Goal: Feedback & Contribution: Contribute content

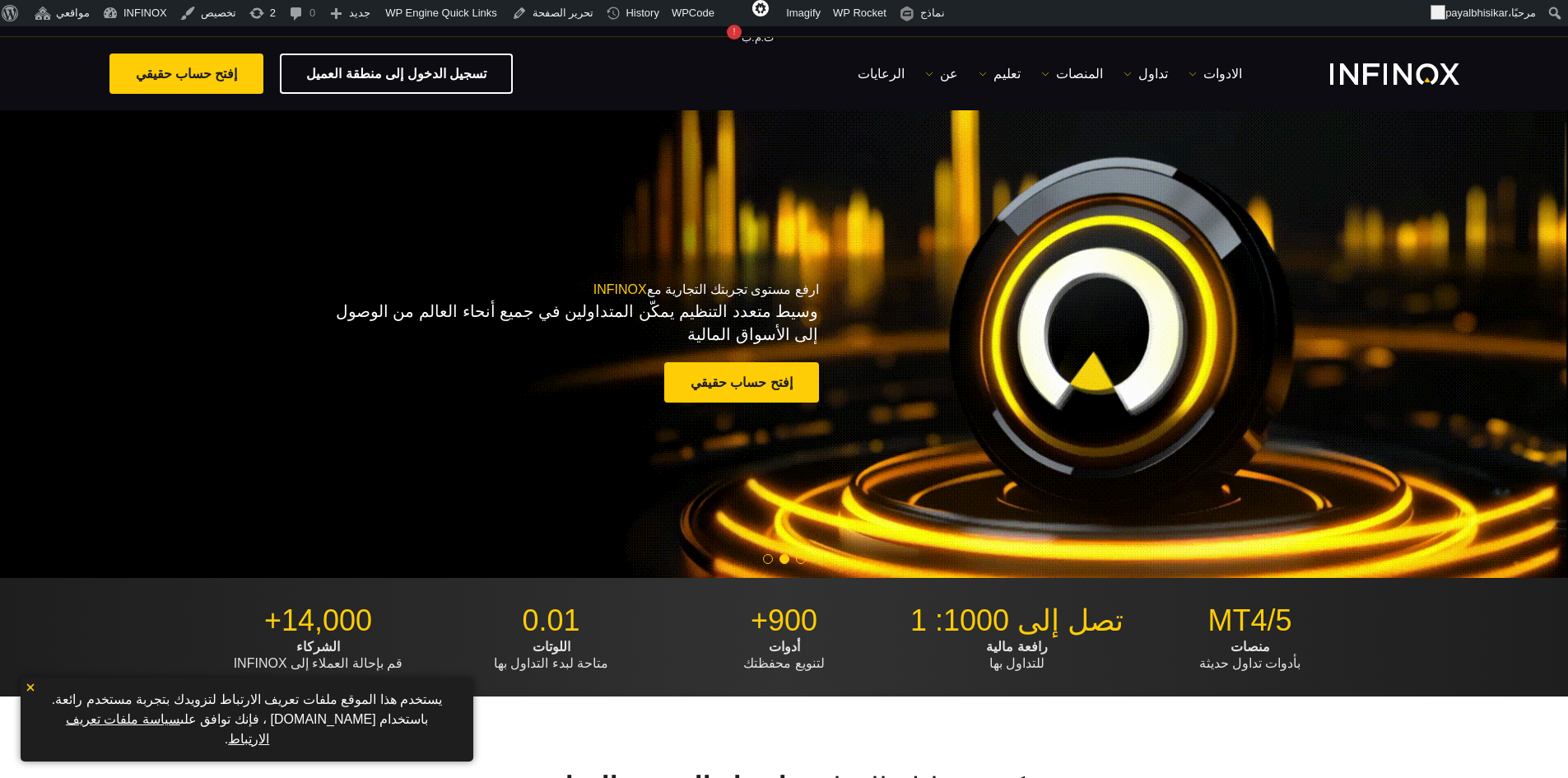
click at [266, 268] on div "ارفع مستوى تجربتك التجارية مع INFINOX وسيط متعدد التنظيم يمكّن المتداولين في جم…" at bounding box center [513, 344] width 611 height 178
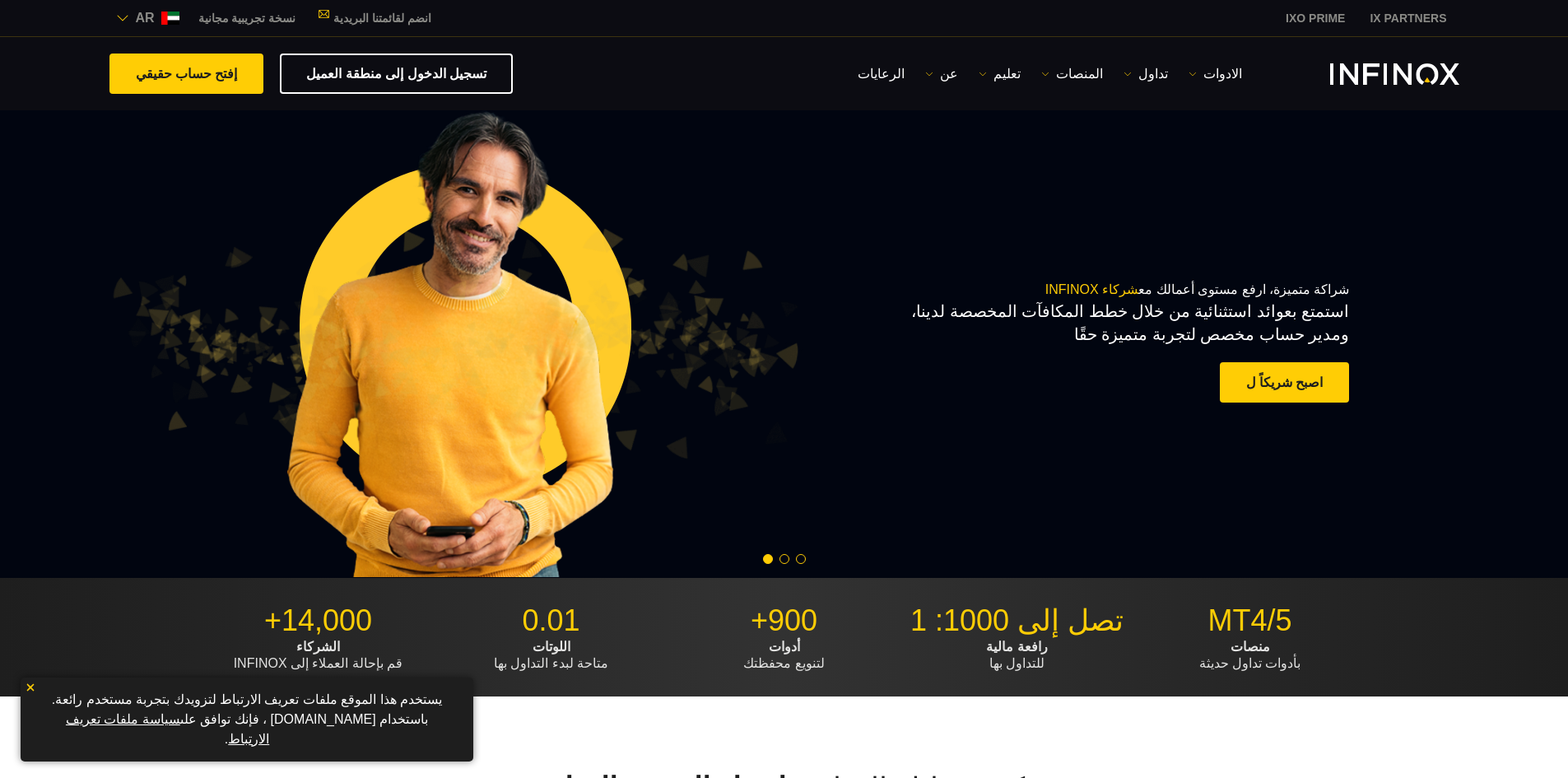
click at [124, 13] on img at bounding box center [122, 18] width 13 height 13
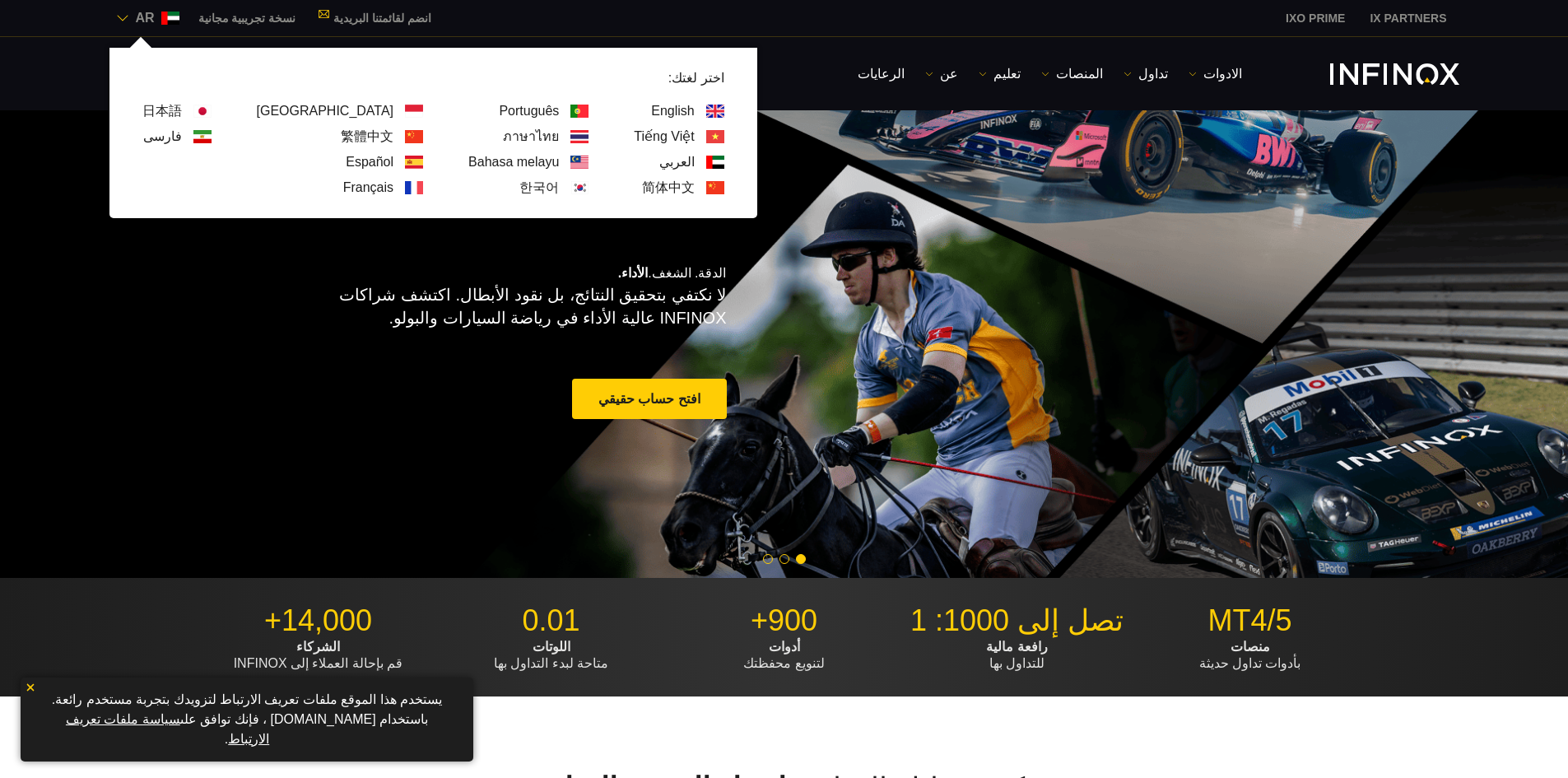
click at [468, 165] on link "Bahasa melayu" at bounding box center [513, 162] width 90 height 20
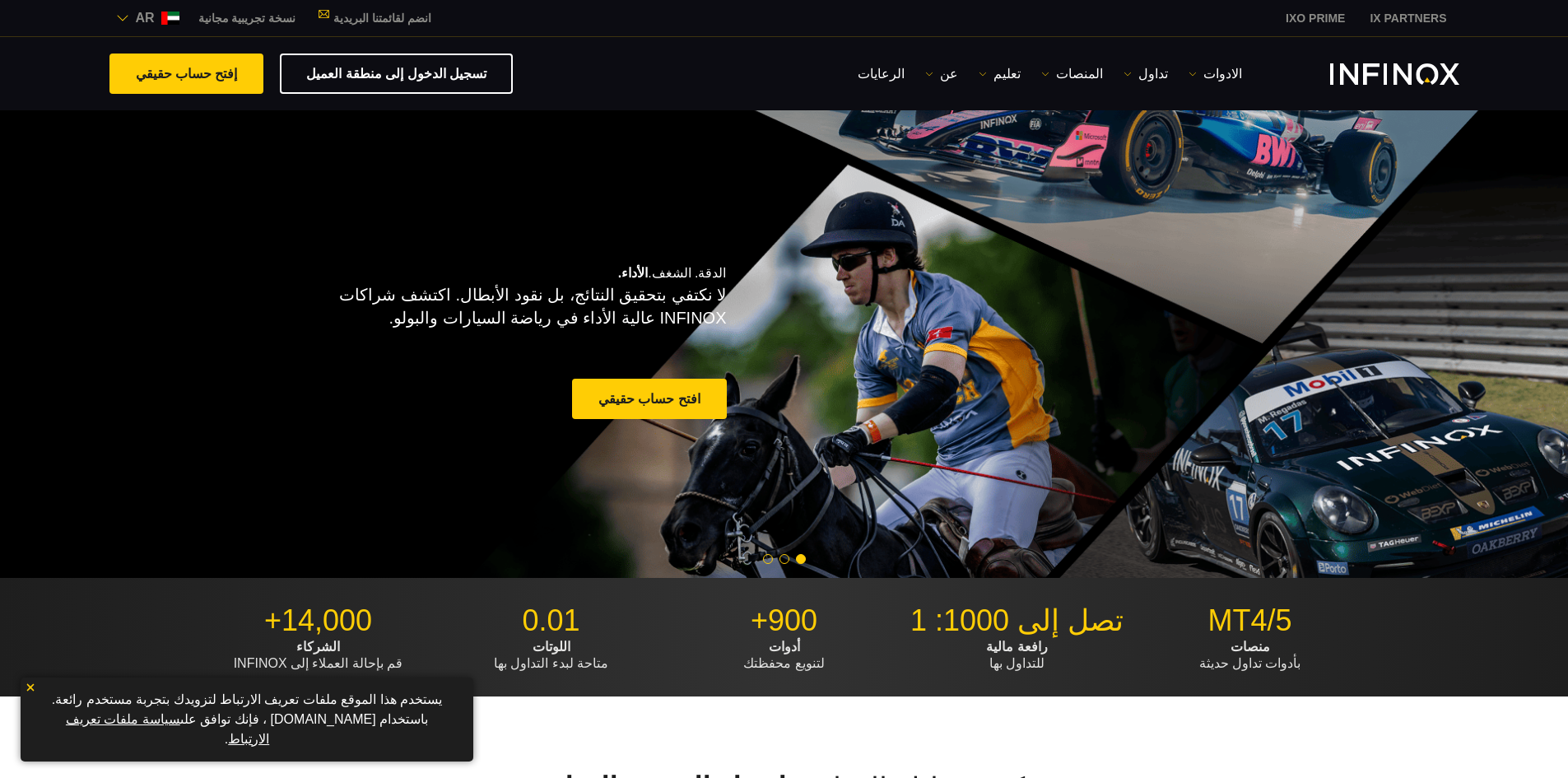
click at [127, 11] on div "ar" at bounding box center [147, 18] width 76 height 20
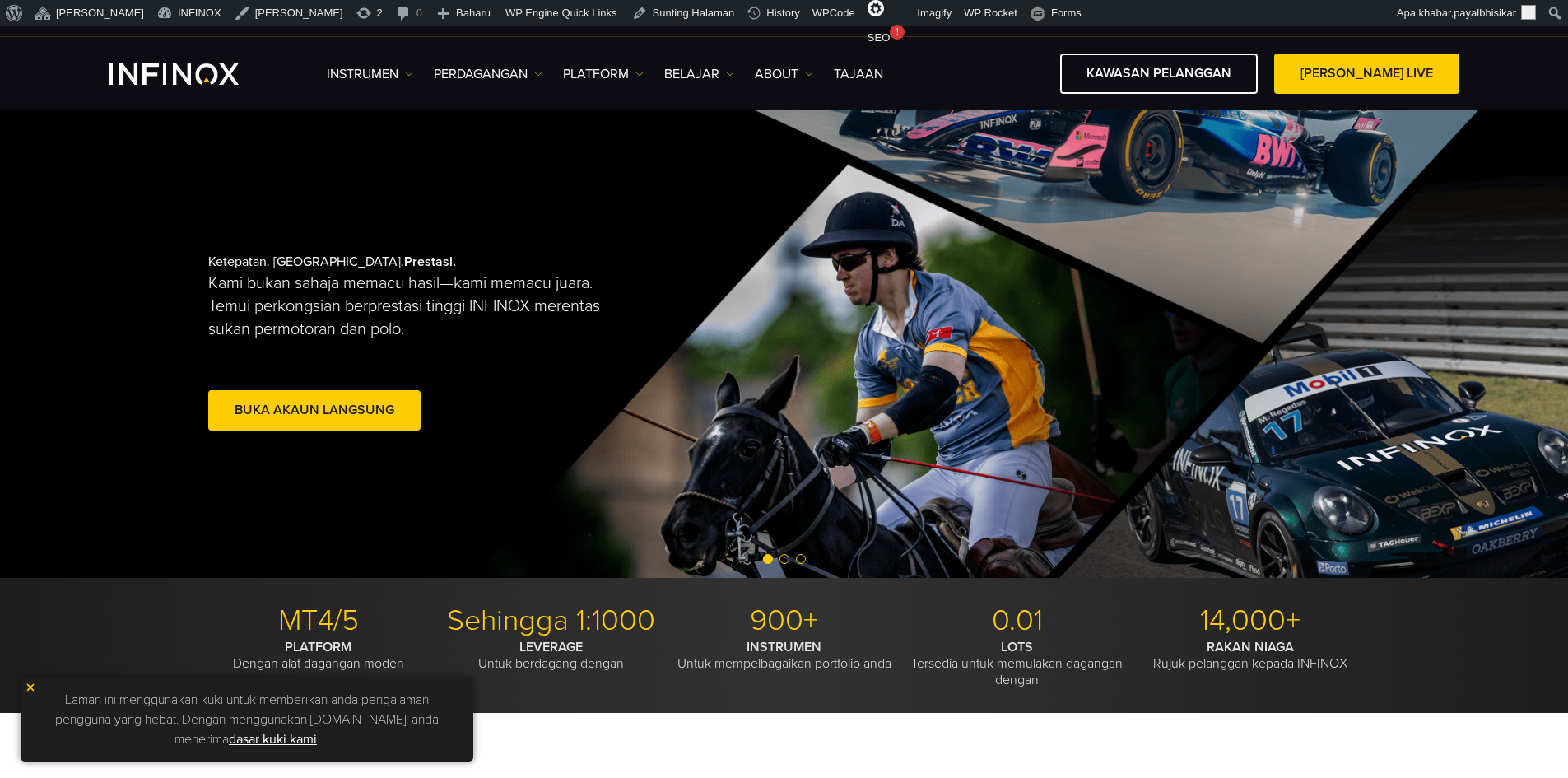
click at [228, 285] on p "Kami bukan sahaja memacu hasil—kami memacu juara. Temui perkongsian berprestasi…" at bounding box center [415, 306] width 415 height 69
click at [227, 285] on p "Kami bukan sahaja memacu hasil—kami memacu juara. Temui perkongsian berprestasi…" at bounding box center [415, 306] width 415 height 69
click at [223, 285] on p "Kami bukan sahaja memacu hasil—kami memacu juara. Temui perkongsian berprestasi…" at bounding box center [415, 306] width 415 height 69
click at [222, 284] on p "Kami bukan sahaja memacu hasil—kami memacu juara. Temui perkongsian berprestasi…" at bounding box center [415, 306] width 415 height 69
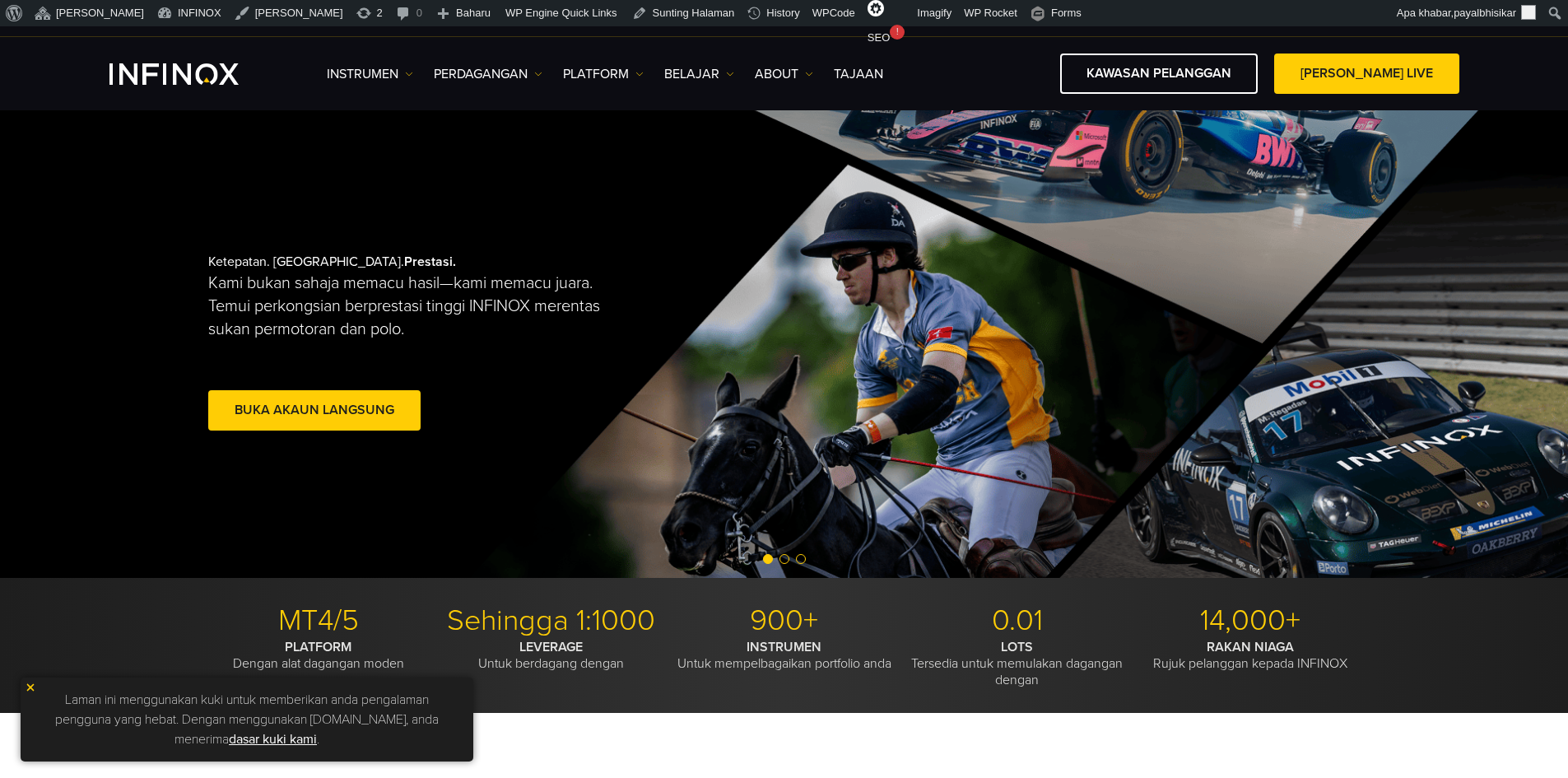
click at [222, 281] on p "Kami bukan sahaja memacu hasil—kami memacu juara. Temui perkongsian berprestasi…" at bounding box center [415, 306] width 415 height 69
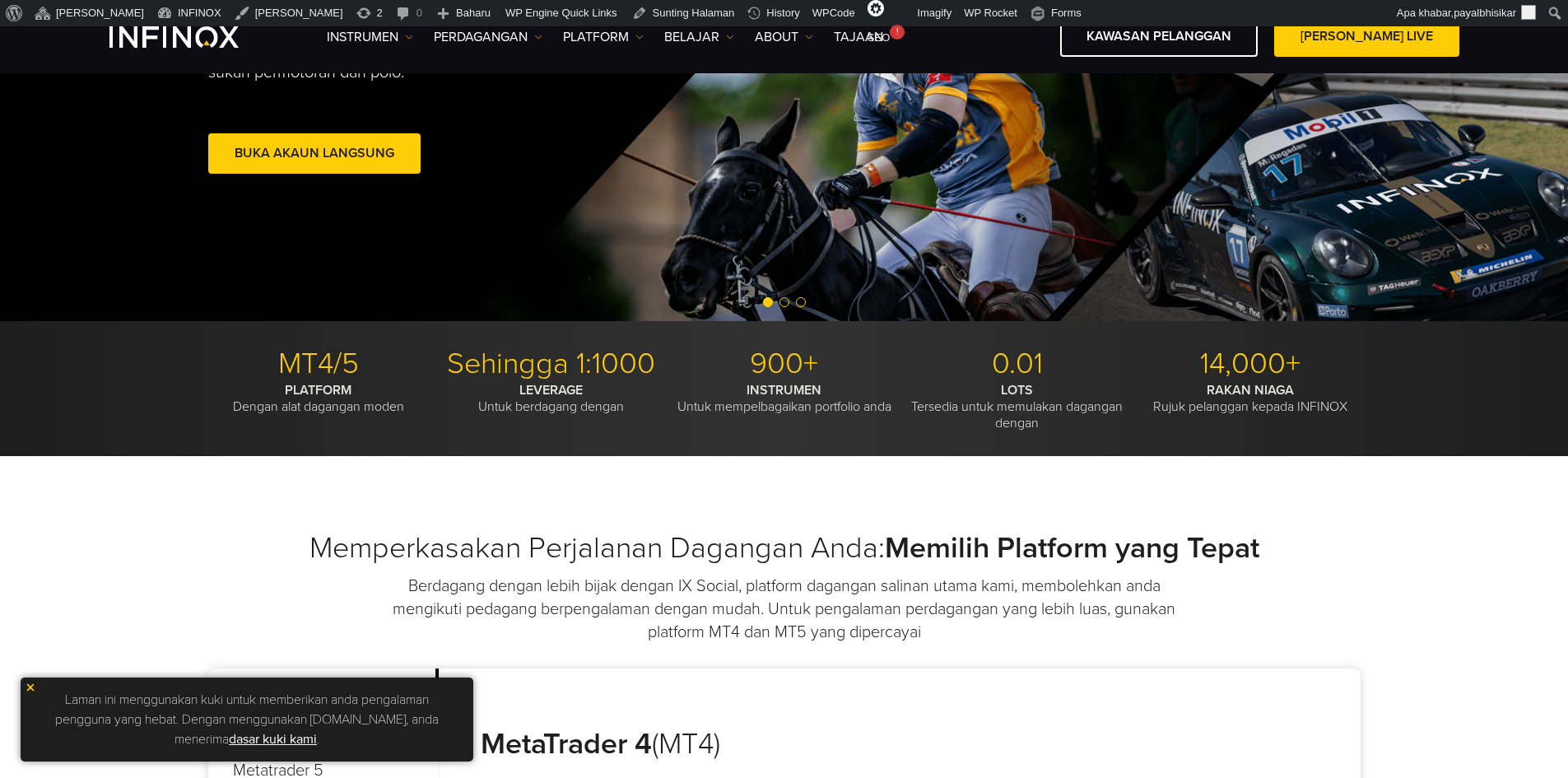
scroll to position [412, 0]
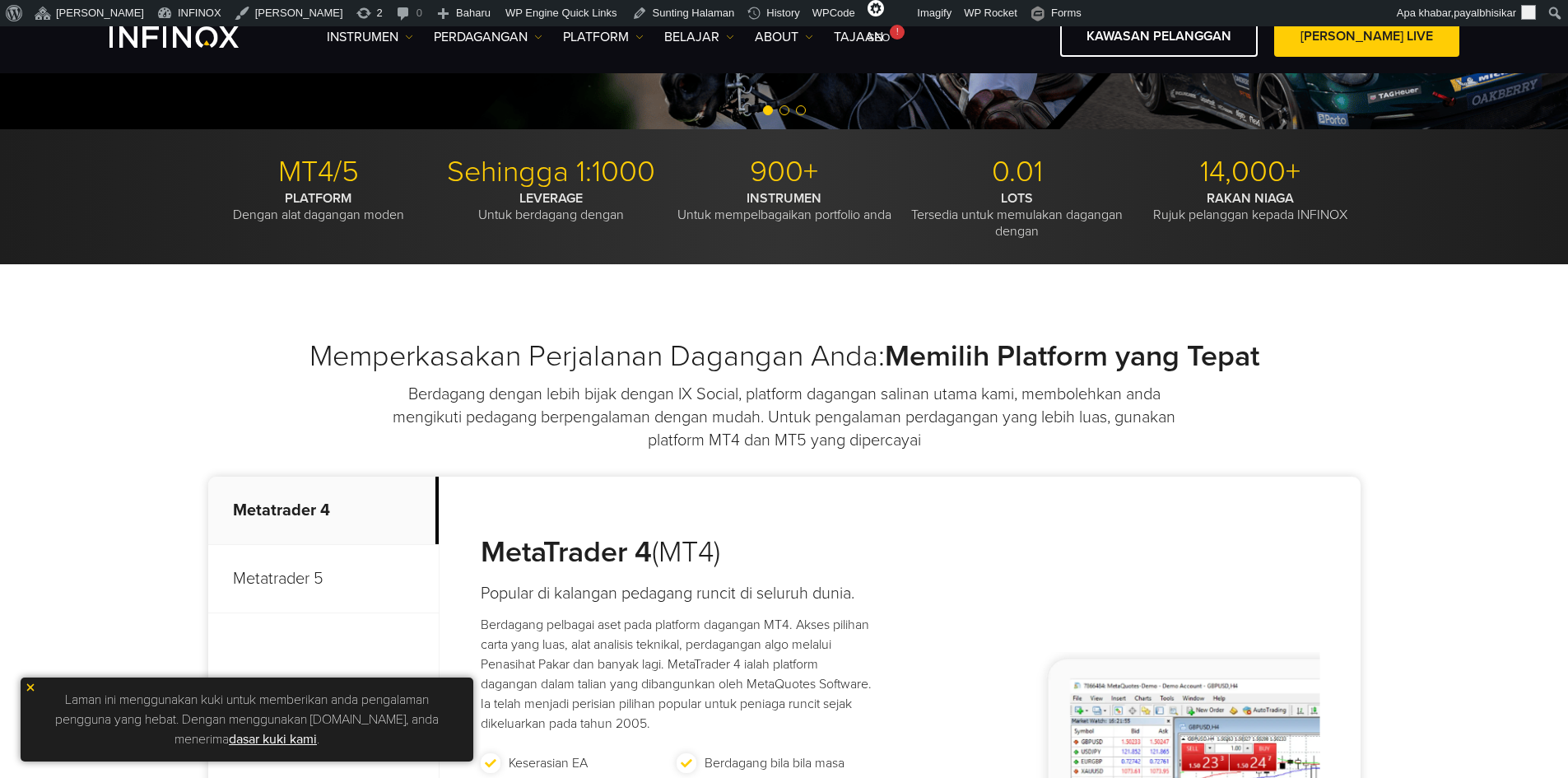
click at [368, 354] on h2 "Memperkasakan Perjalanan Dagangan Anda: Memilih Platform yang Tepat" at bounding box center [784, 356] width 1152 height 37
click at [368, 352] on h2 "Memperkasakan Perjalanan Dagangan Anda: Memilih Platform yang Tepat" at bounding box center [784, 356] width 1152 height 37
click at [367, 351] on h2 "Memperkasakan Perjalanan Dagangan Anda: Memilih Platform yang Tepat" at bounding box center [784, 356] width 1152 height 37
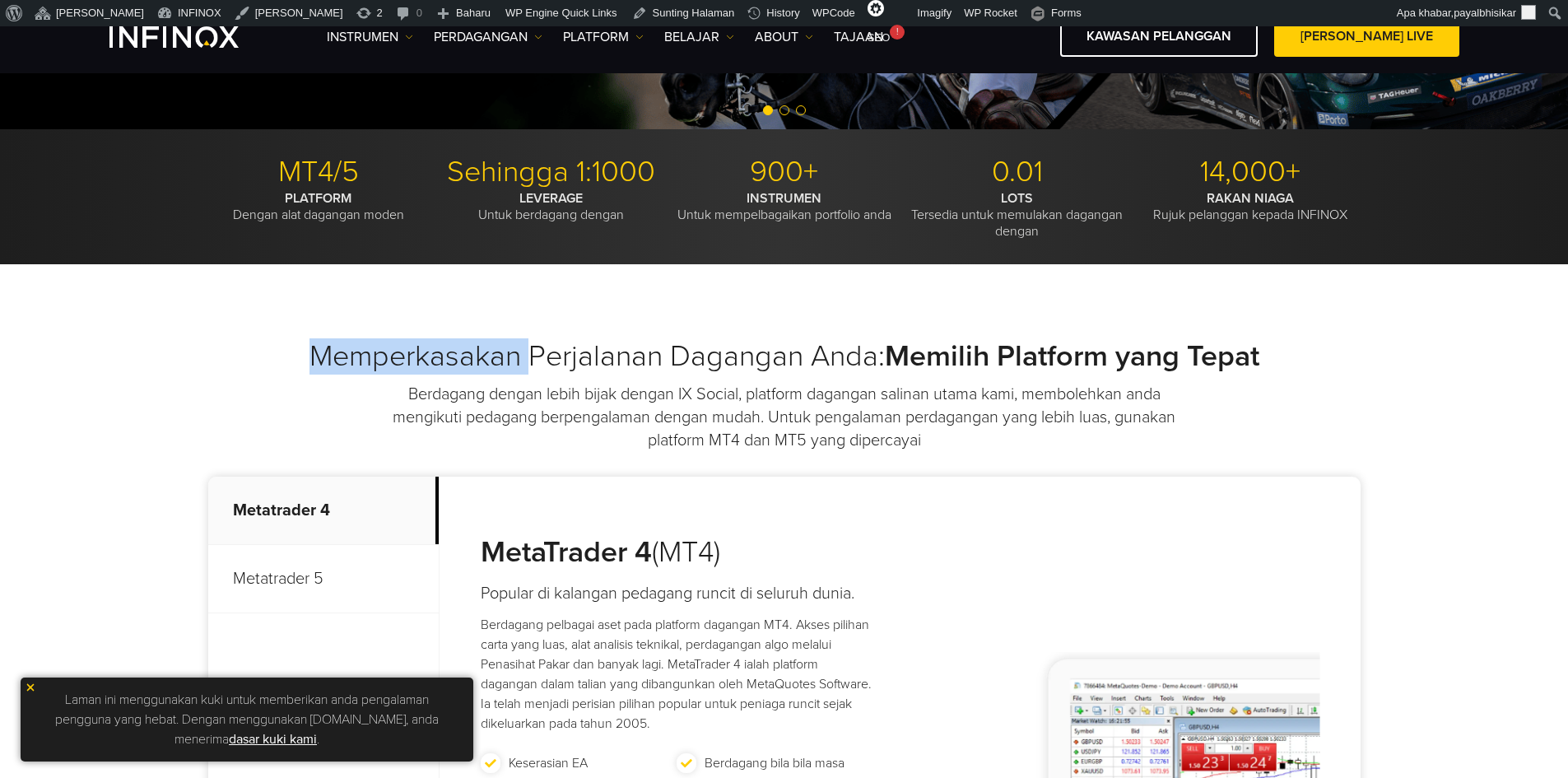
click at [367, 351] on h2 "Memperkasakan Perjalanan Dagangan Anda: Memilih Platform yang Tepat" at bounding box center [784, 356] width 1152 height 37
copy h2 "Memperkasakan"
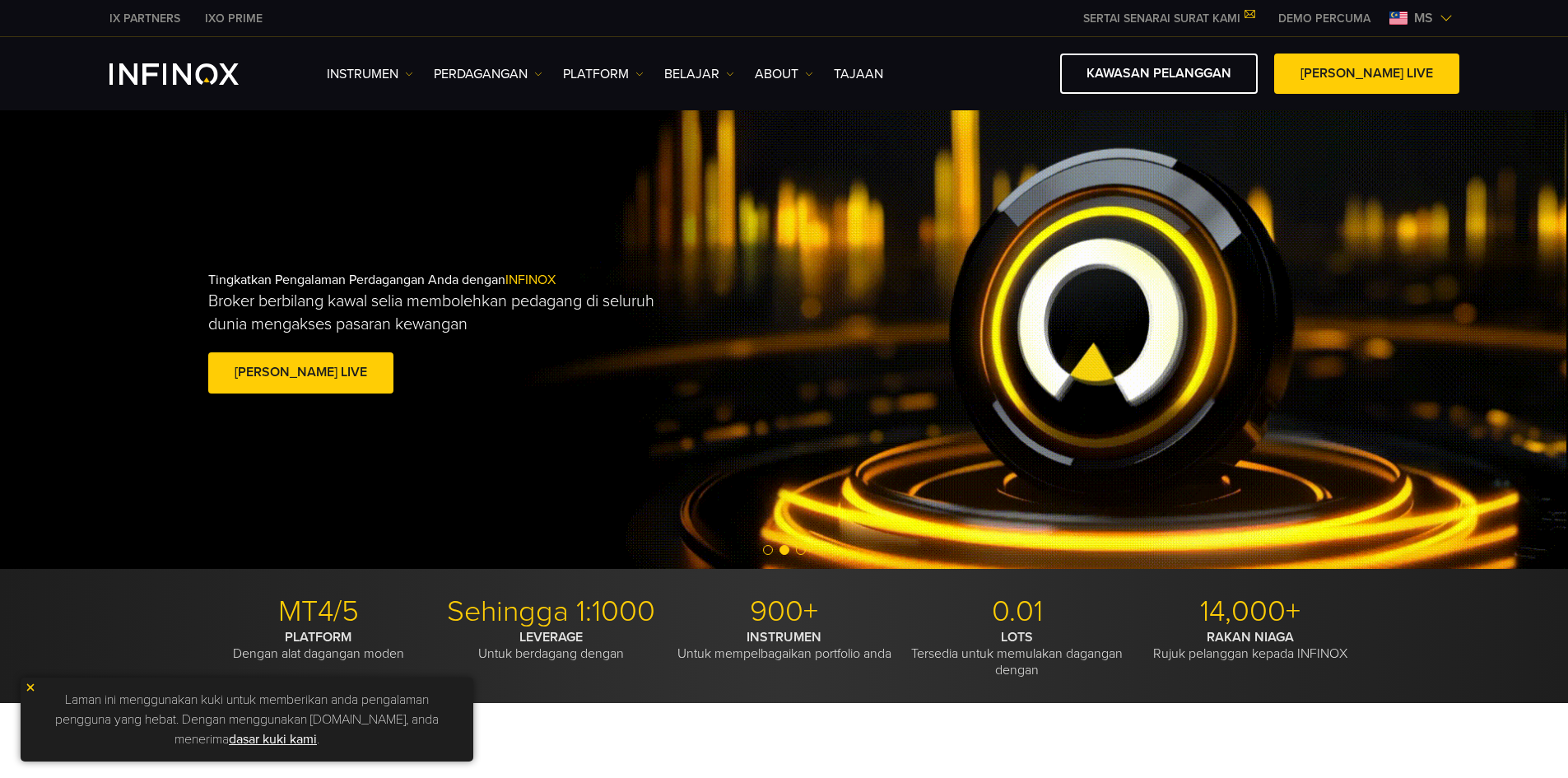
click at [1439, 19] on img at bounding box center [1445, 18] width 13 height 13
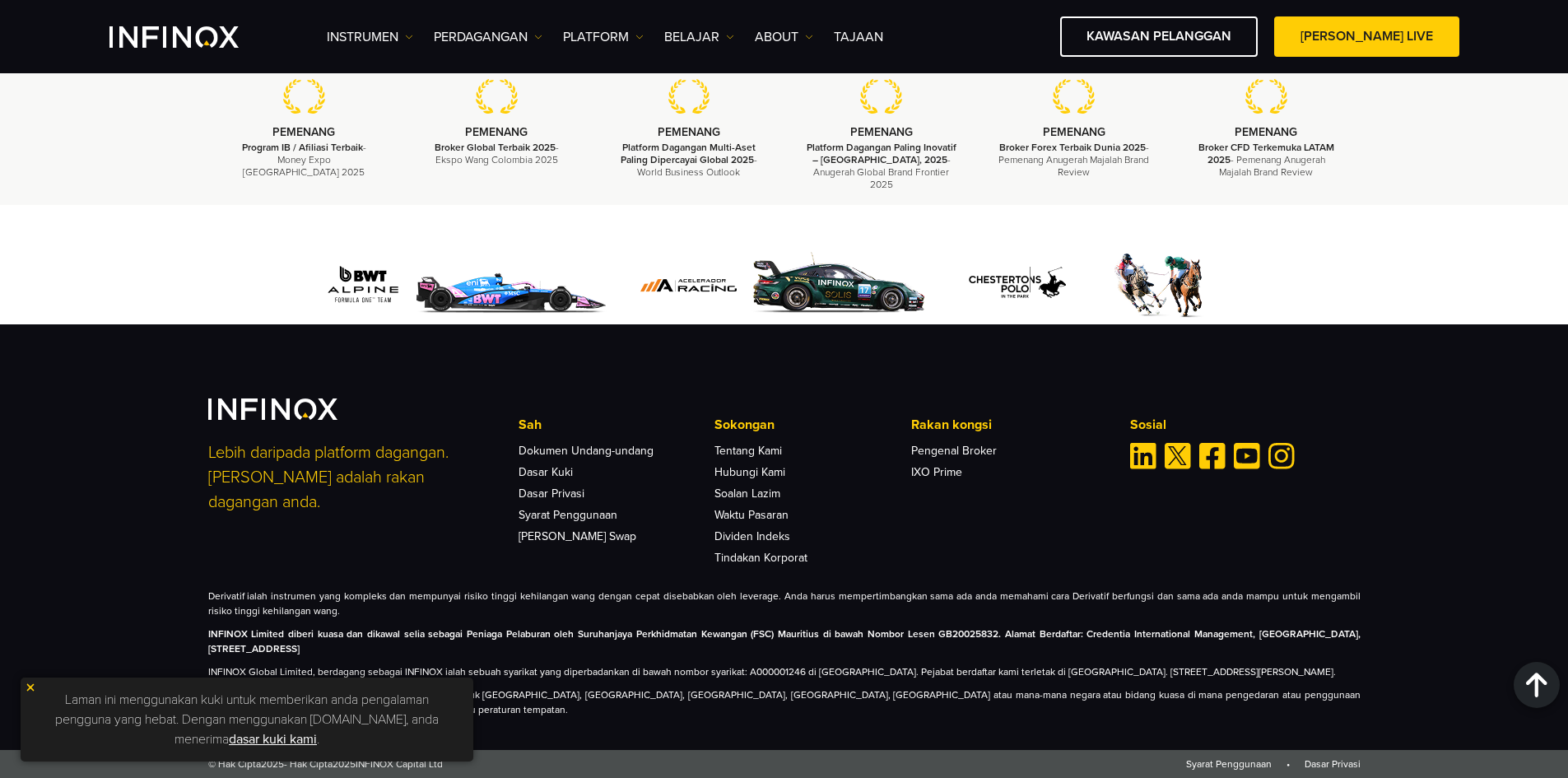
scroll to position [5182, 0]
click at [27, 686] on img at bounding box center [31, 687] width 12 height 12
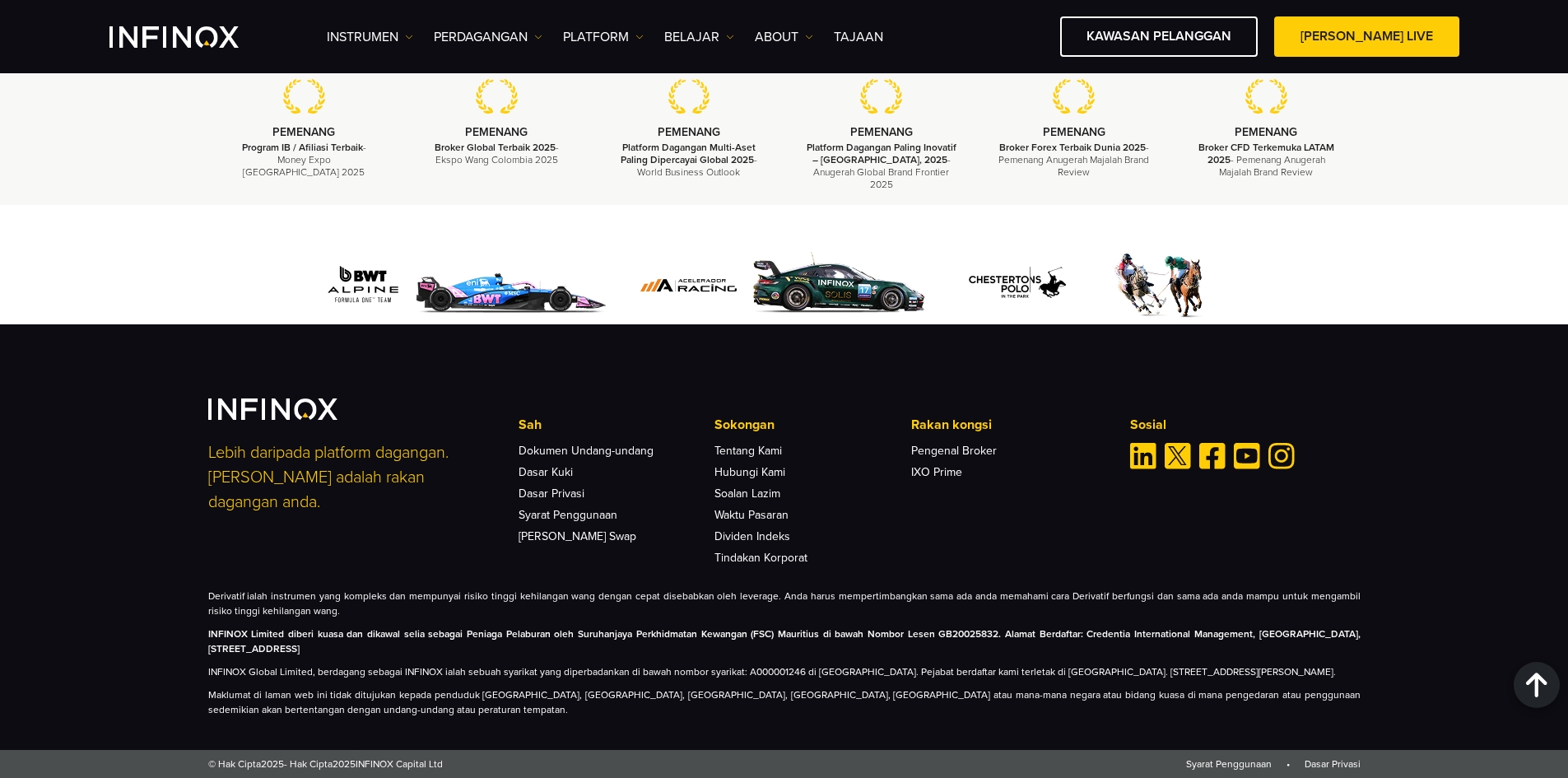
click at [67, 613] on div "Lebih daripada platform dagangan. Kami adalah rakan dagangan anda. Sah Dokumen …" at bounding box center [784, 537] width 1568 height 426
click at [144, 514] on div "Lebih daripada platform dagangan. Kami adalah rakan dagangan anda. Sah Dokumen …" at bounding box center [784, 537] width 1568 height 426
click at [755, 530] on link "Dividen Indeks" at bounding box center [752, 536] width 75 height 14
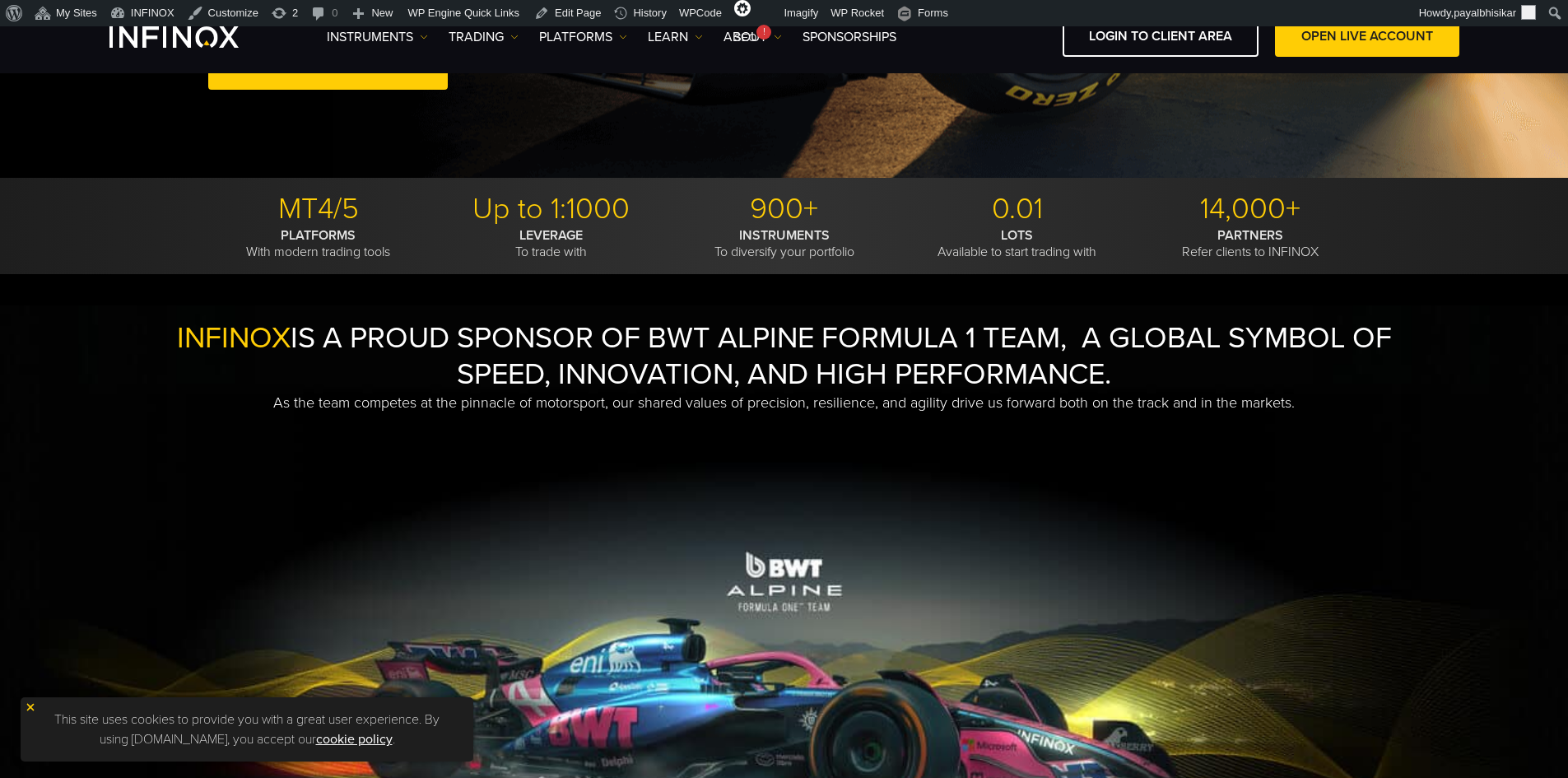
scroll to position [412, 0]
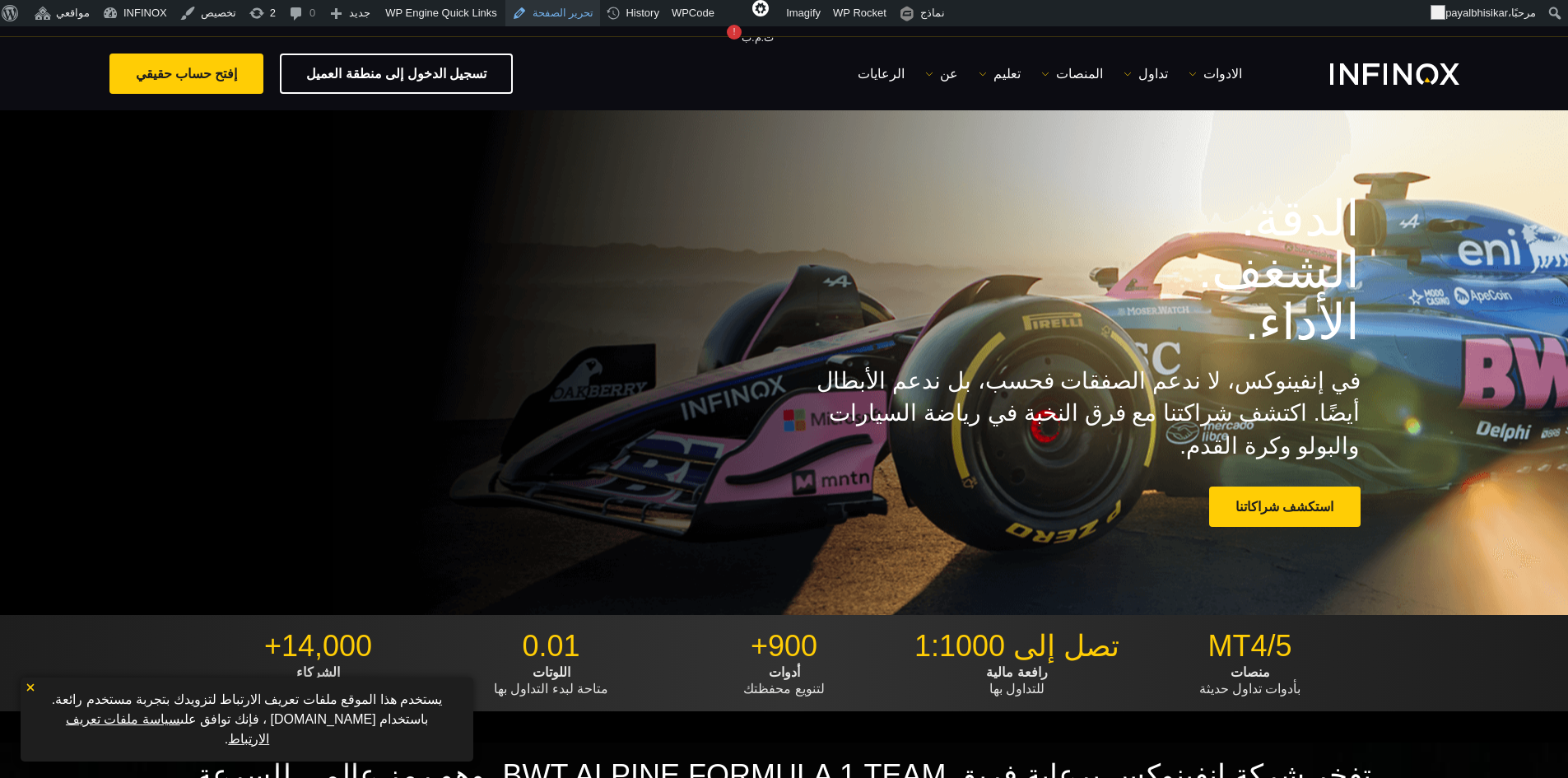
click at [544, 15] on link "تحرير الصفحة" at bounding box center [552, 13] width 95 height 27
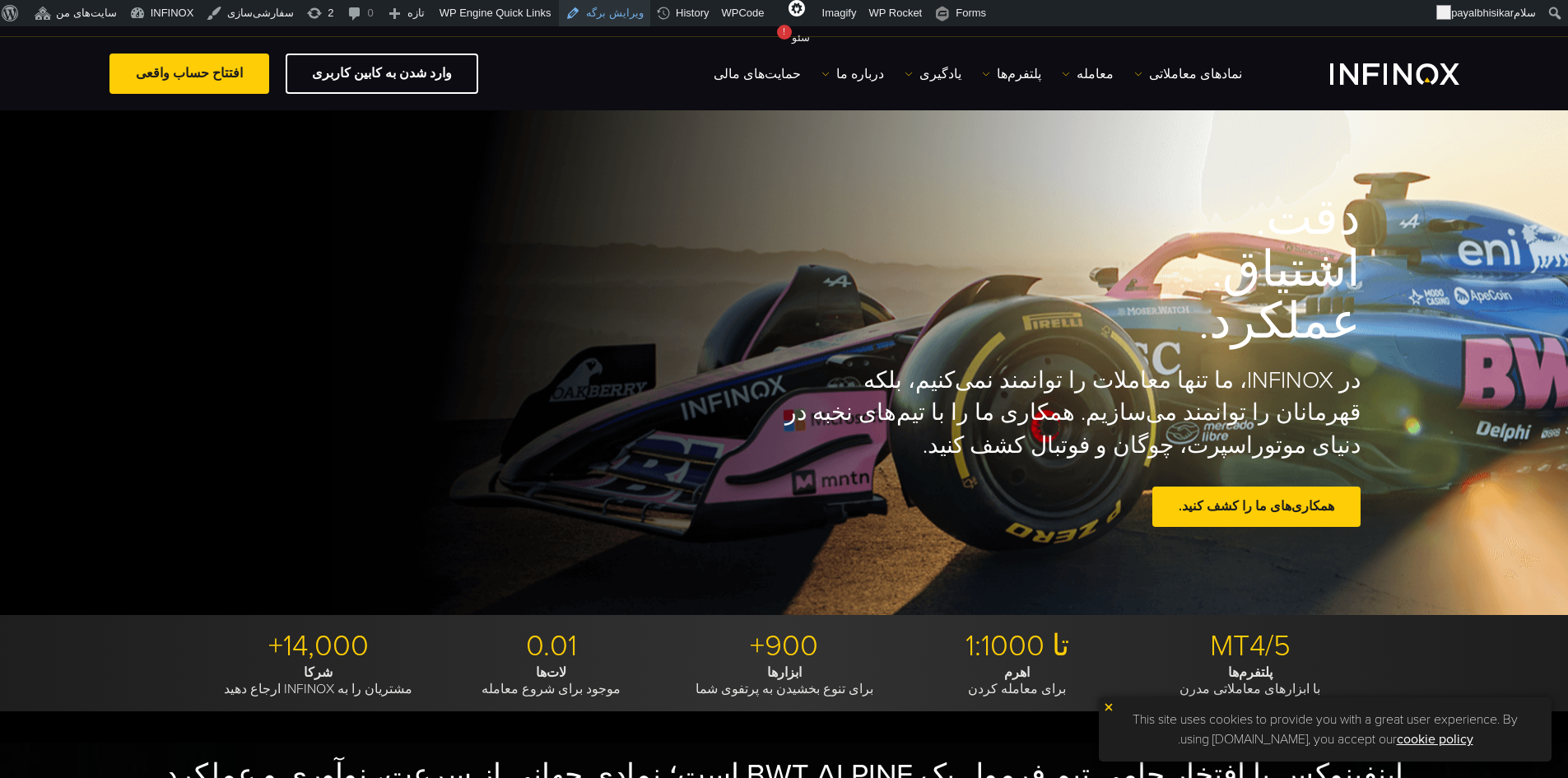
click at [583, 14] on link "ویرایش برگه" at bounding box center [605, 13] width 91 height 27
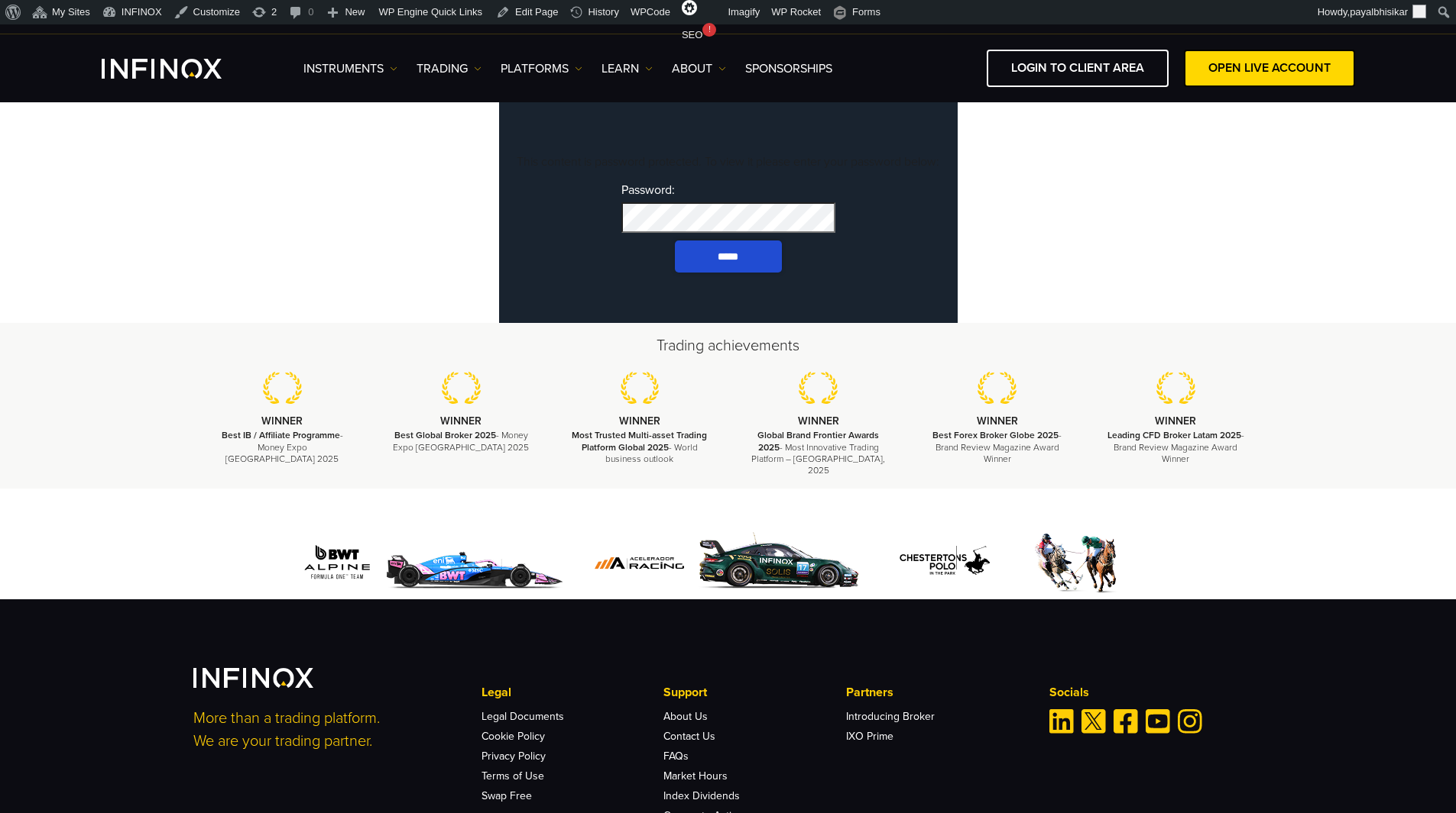
click at [675, 241] on input "*****" at bounding box center [728, 256] width 107 height 32
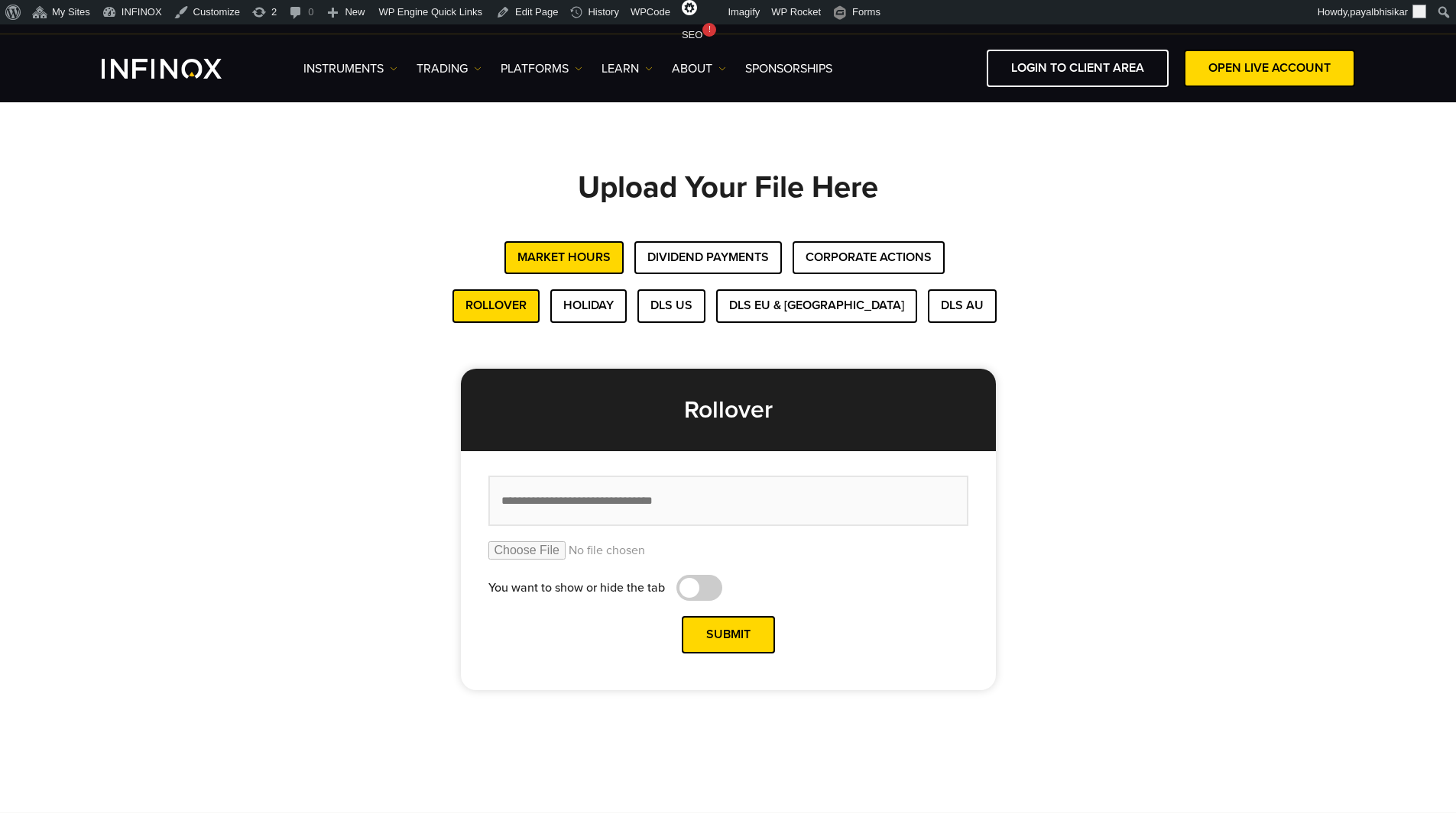
click at [1117, 363] on div "Rollover Holiday DLS US DLS EU & UK DLS AU Rollover You want to show or hide th…" at bounding box center [728, 490] width 1070 height 401
click at [736, 251] on button "Dividend Payments" at bounding box center [708, 258] width 147 height 33
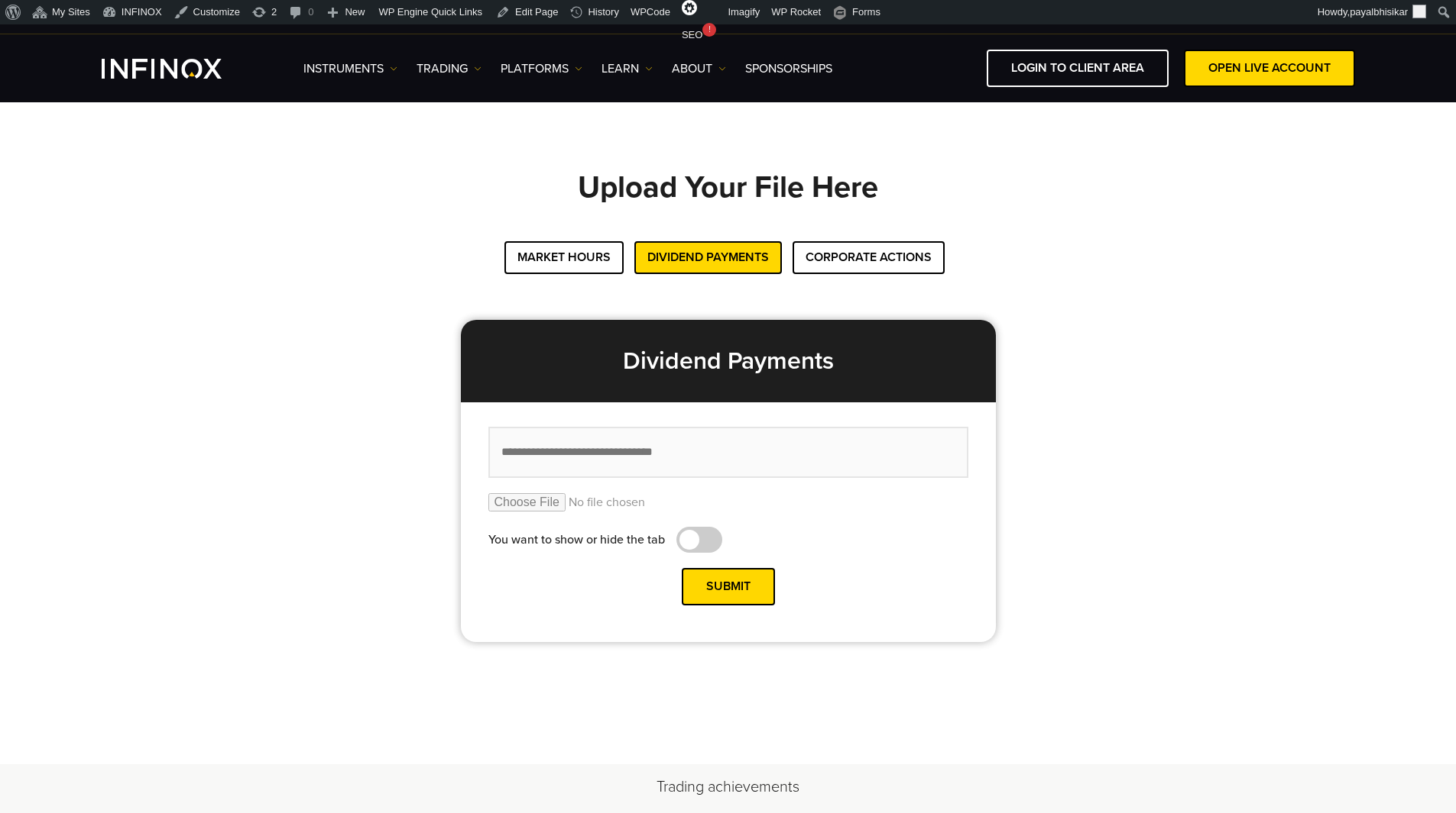
click at [1165, 514] on div "Upload Your File Here Market Hours Dividend Payments Corporate Actions Rollover…" at bounding box center [728, 406] width 1070 height 471
click at [543, 505] on input "file" at bounding box center [728, 502] width 480 height 18
type input "**********"
click at [671, 461] on input "text" at bounding box center [728, 453] width 480 height 51
paste input "**********"
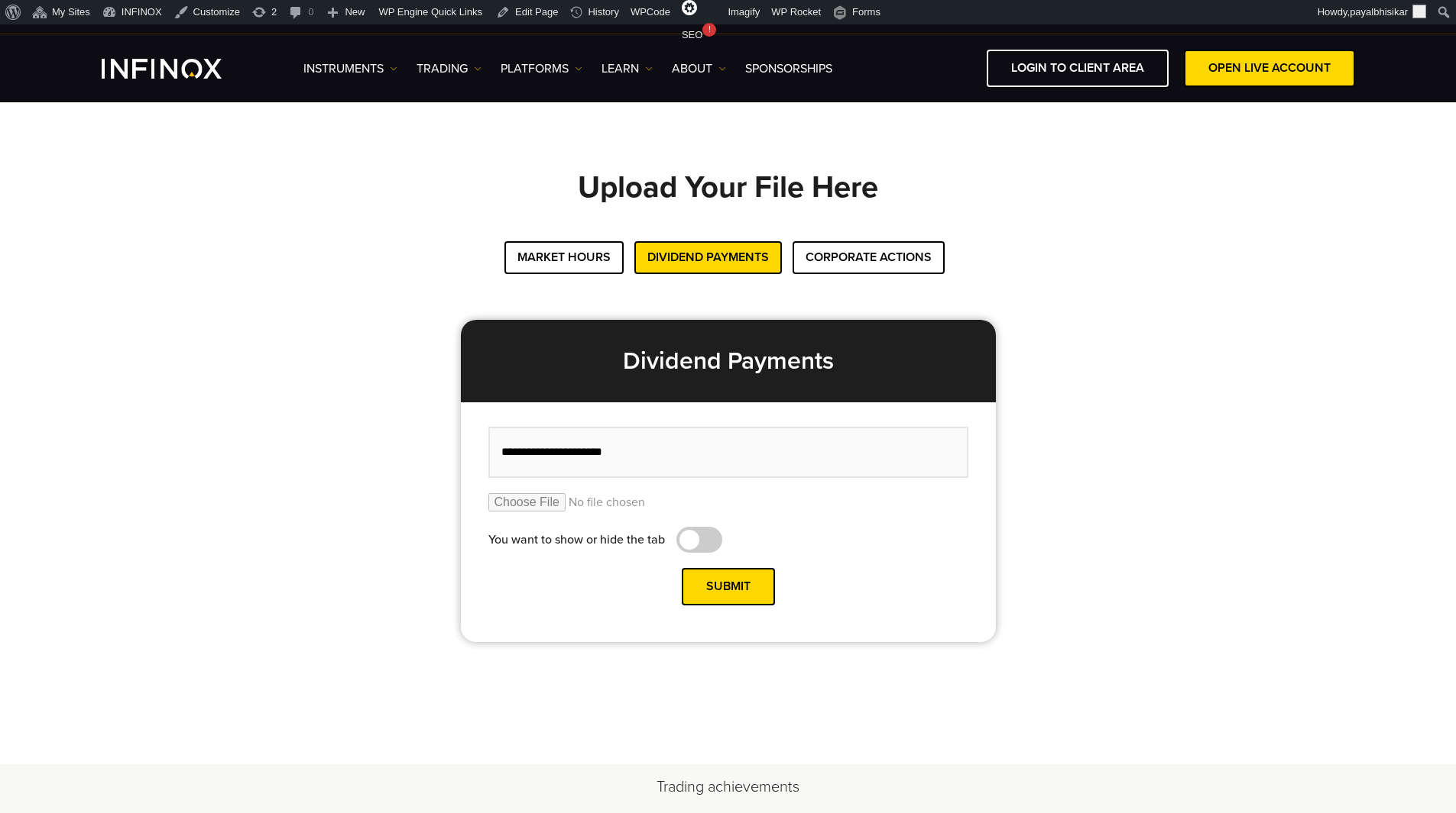
click at [563, 451] on input "**********" at bounding box center [728, 453] width 480 height 51
click at [562, 451] on input "**********" at bounding box center [728, 453] width 480 height 51
click at [637, 457] on input "**********" at bounding box center [728, 453] width 480 height 51
type input "**********"
click at [362, 430] on div "Upload Your File Here Market Hours Dividend Payments Corporate Actions Rollover…" at bounding box center [728, 406] width 1070 height 471
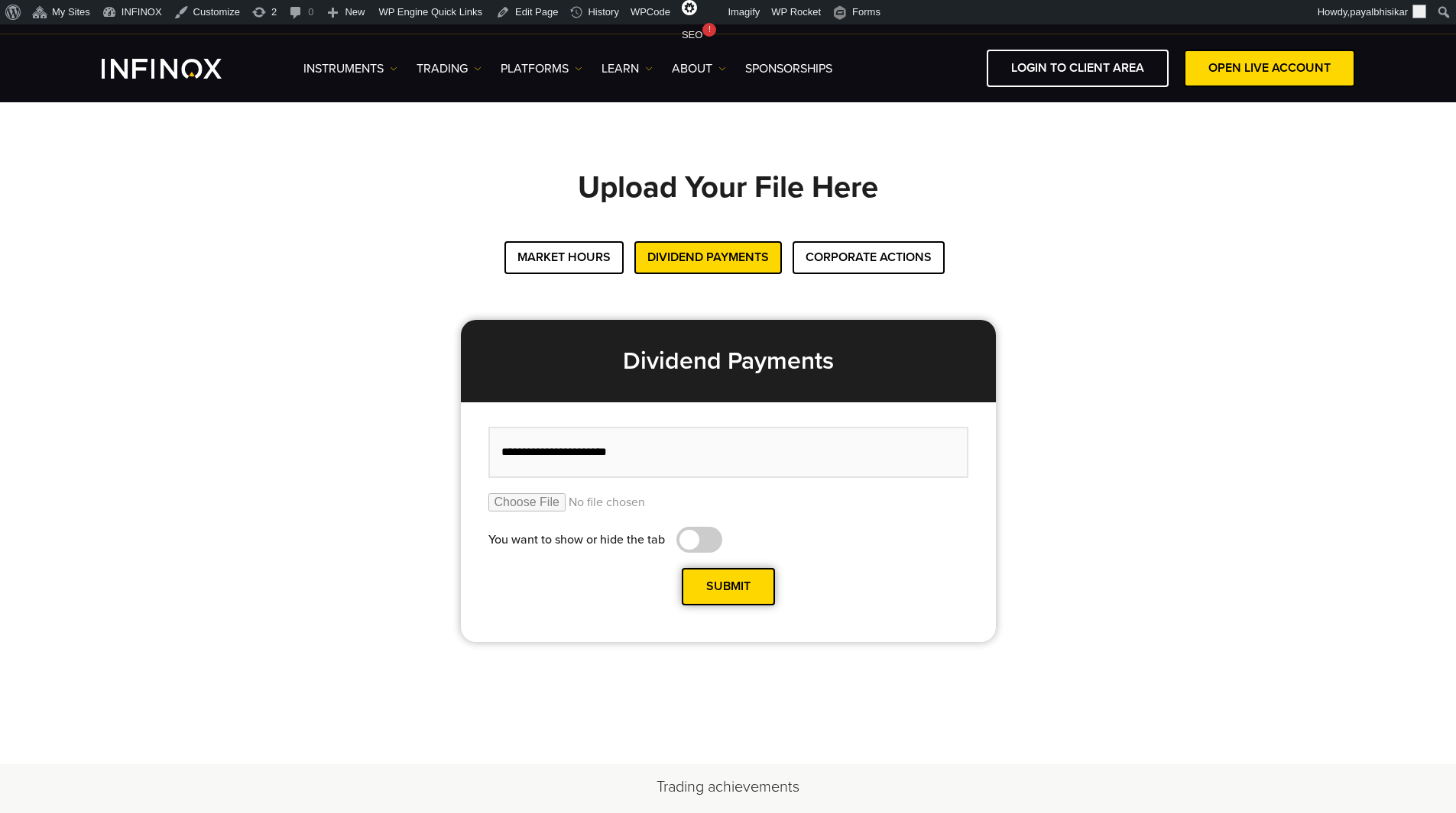
click at [742, 587] on button "Submit" at bounding box center [728, 587] width 93 height 38
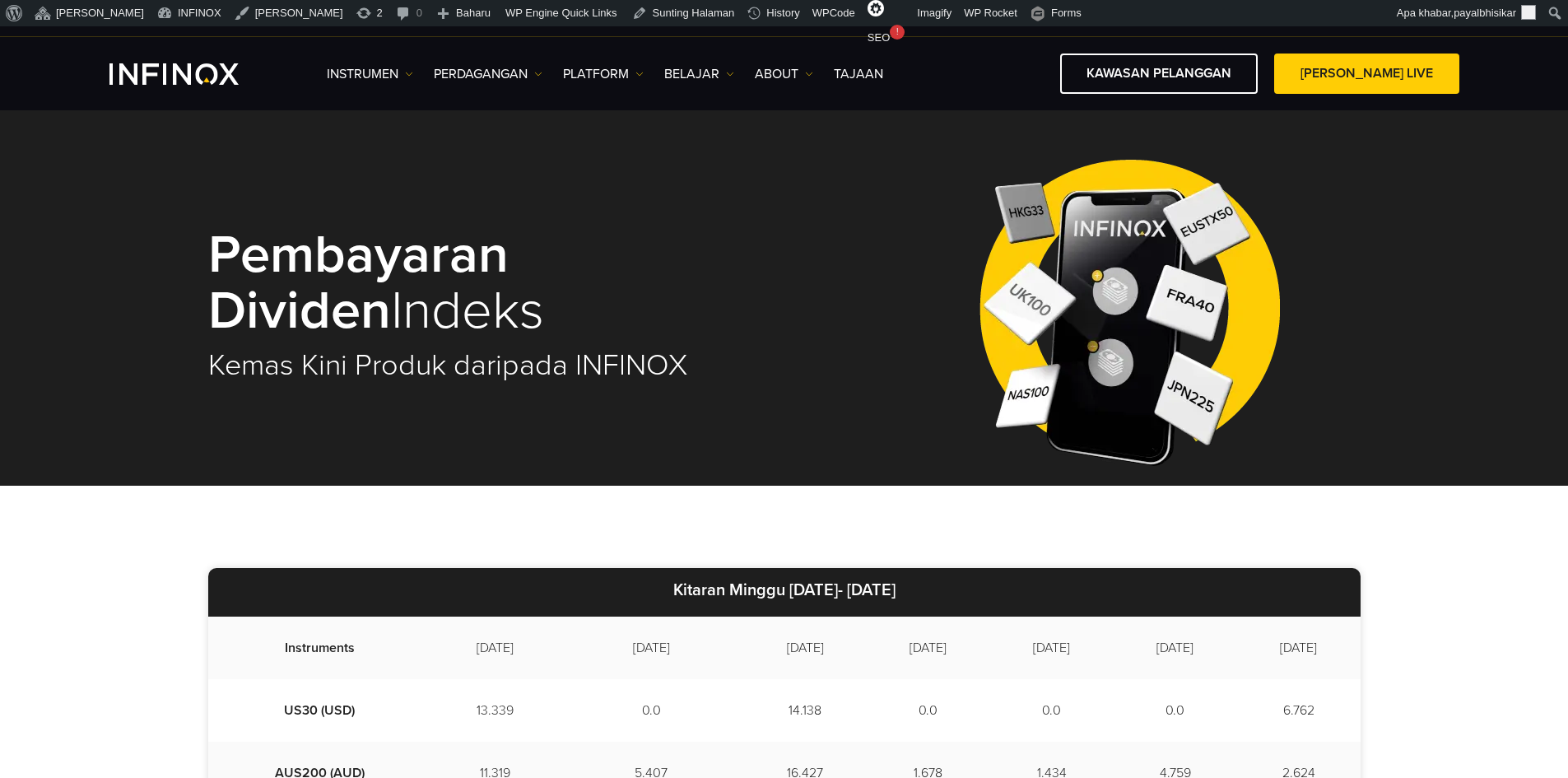
drag, startPoint x: 751, startPoint y: 587, endPoint x: 969, endPoint y: 592, distance: 218.1
click at [969, 592] on p "Kitaran Minggu 2025/09/02- 2025/09/10" at bounding box center [784, 592] width 1152 height 49
copy strong "2025/09/02- 2025/09/10"
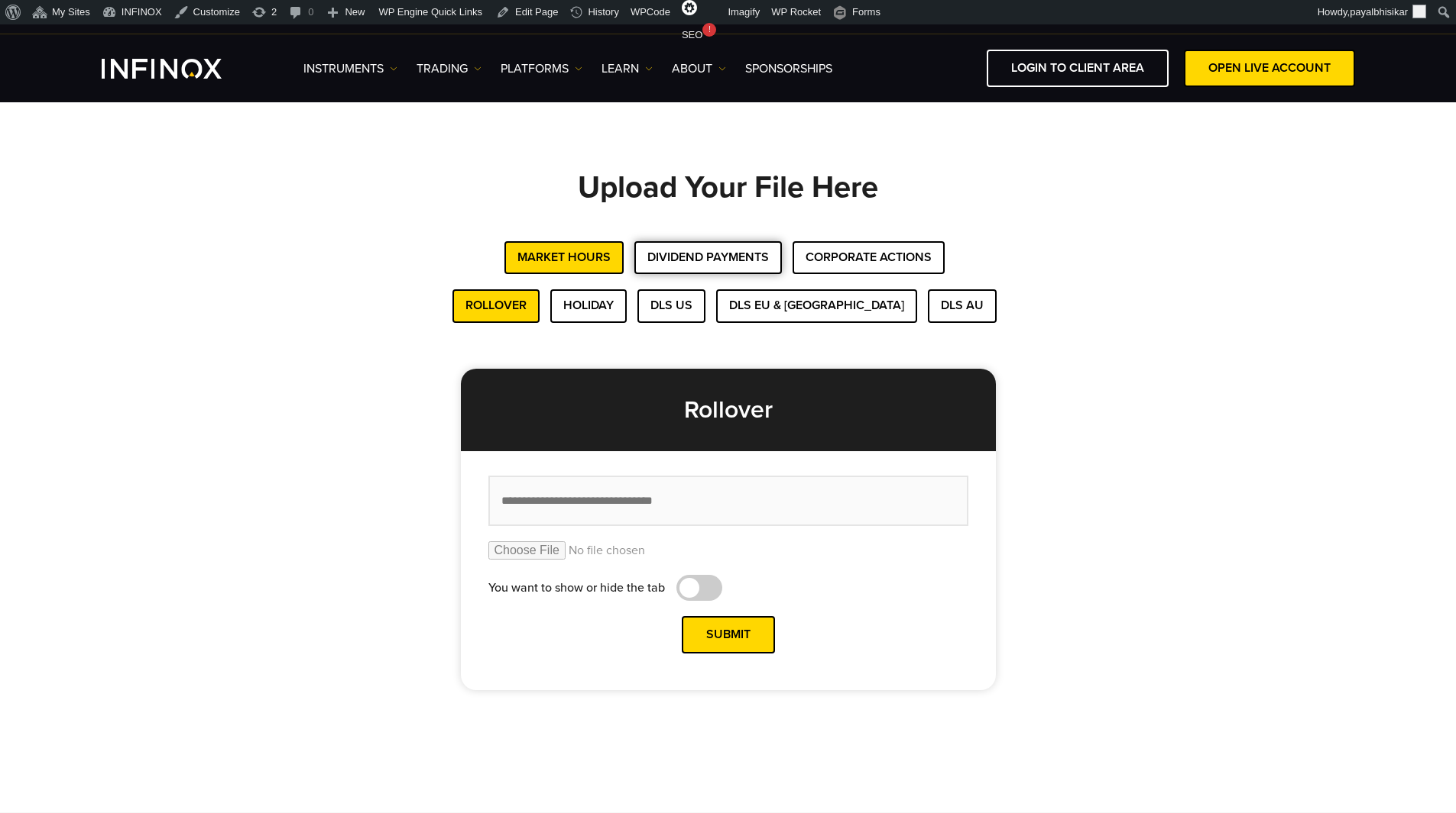
click at [745, 261] on button "Dividend Payments" at bounding box center [708, 258] width 147 height 33
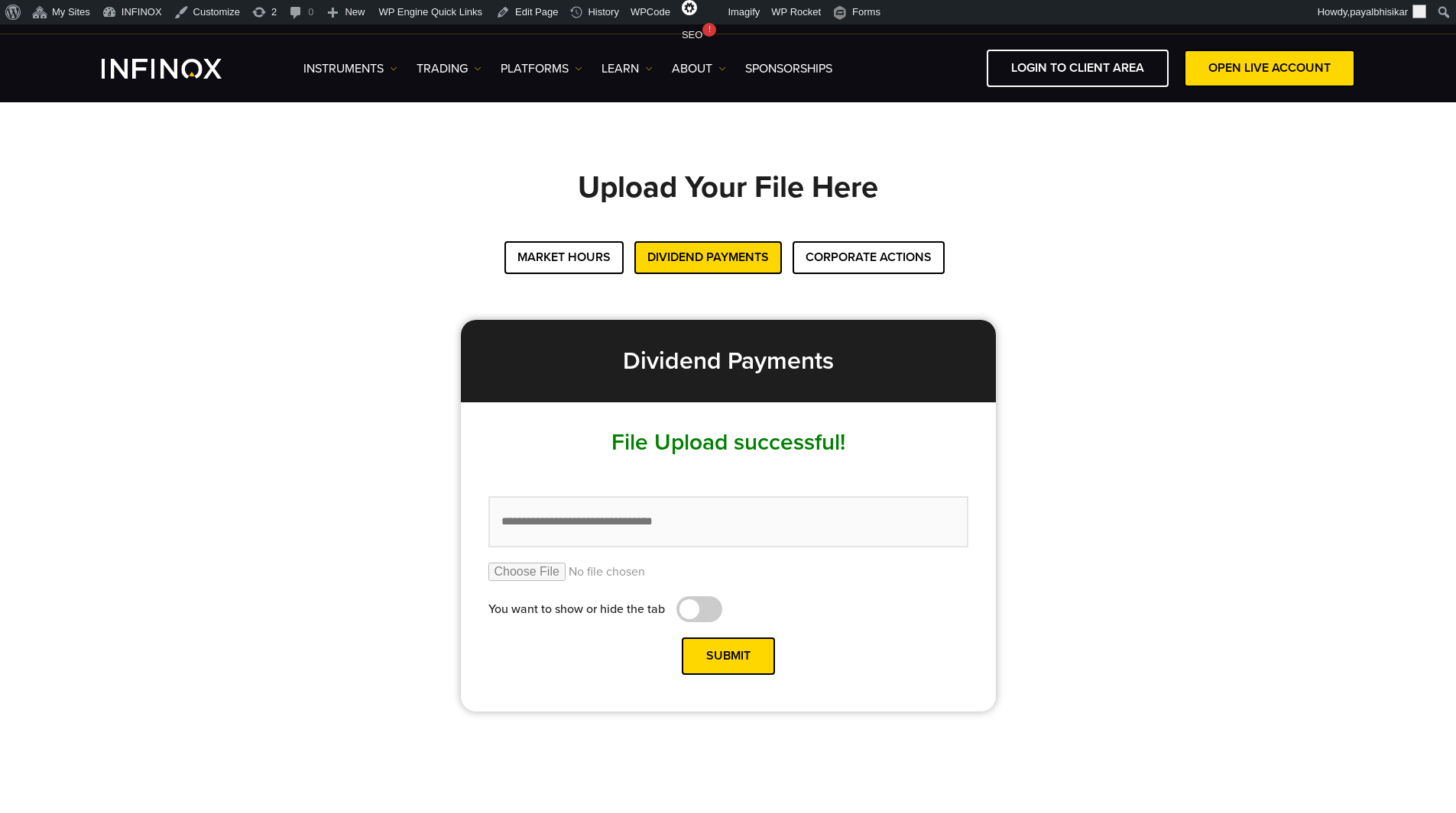
click at [254, 326] on div "Upload Your File Here Market Hours Dividend Payments Corporate Actions Rollover…" at bounding box center [728, 441] width 1070 height 541
click at [1230, 524] on div "Upload Your File Here Market Hours Dividend Payments Corporate Actions Rollover…" at bounding box center [728, 441] width 1070 height 541
click at [580, 250] on button "Market Hours" at bounding box center [564, 258] width 119 height 33
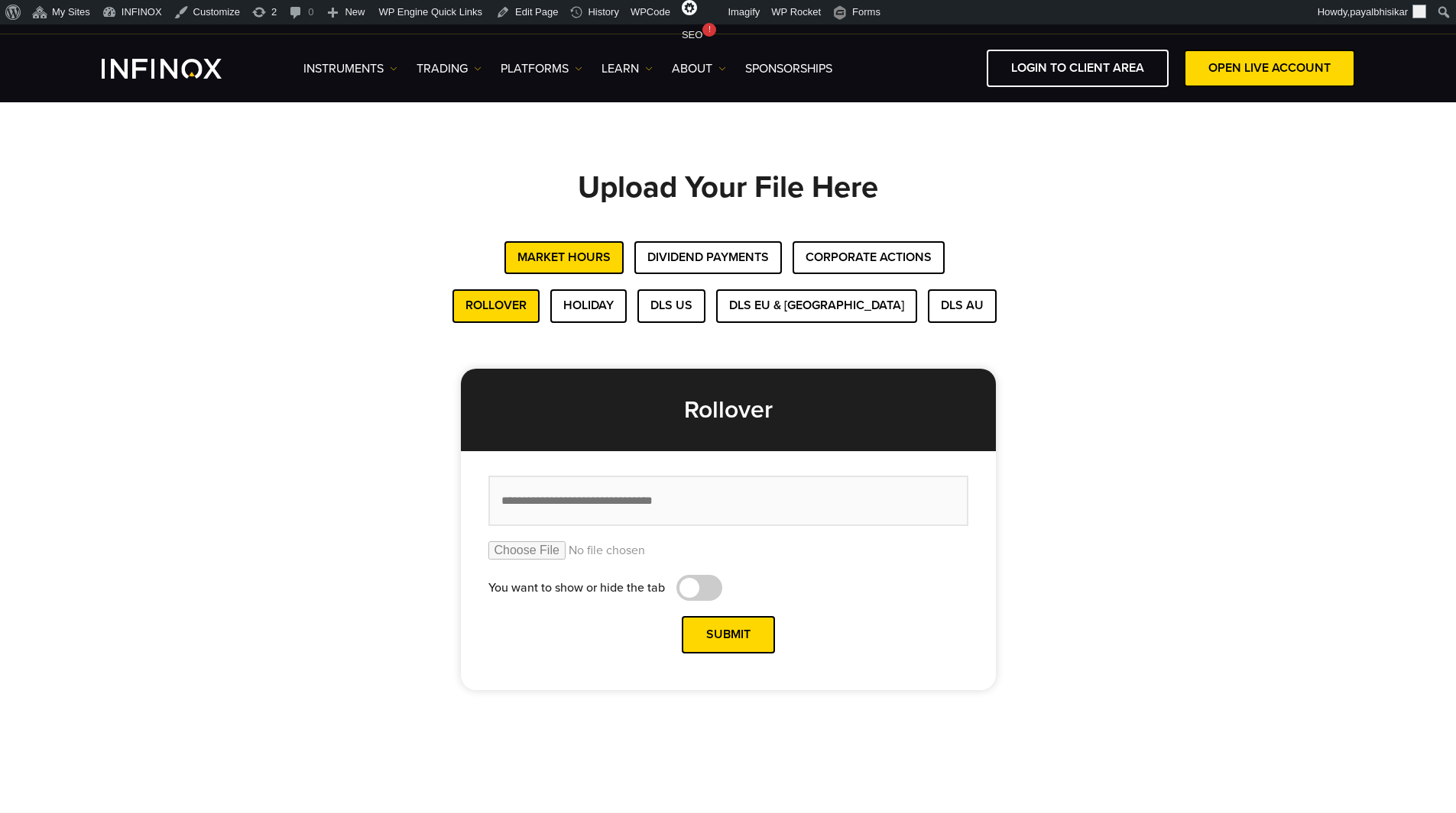
click at [329, 433] on div "Rollover Holiday DLS US DLS EU & UK DLS AU Rollover You want to show or hide th…" at bounding box center [728, 490] width 1070 height 401
click at [304, 315] on div "Rollover Holiday DLS US DLS EU & UK DLS AU" at bounding box center [728, 306] width 1070 height 33
click at [627, 307] on button "Holiday" at bounding box center [588, 306] width 76 height 33
click at [705, 299] on button "DLS US" at bounding box center [671, 306] width 68 height 33
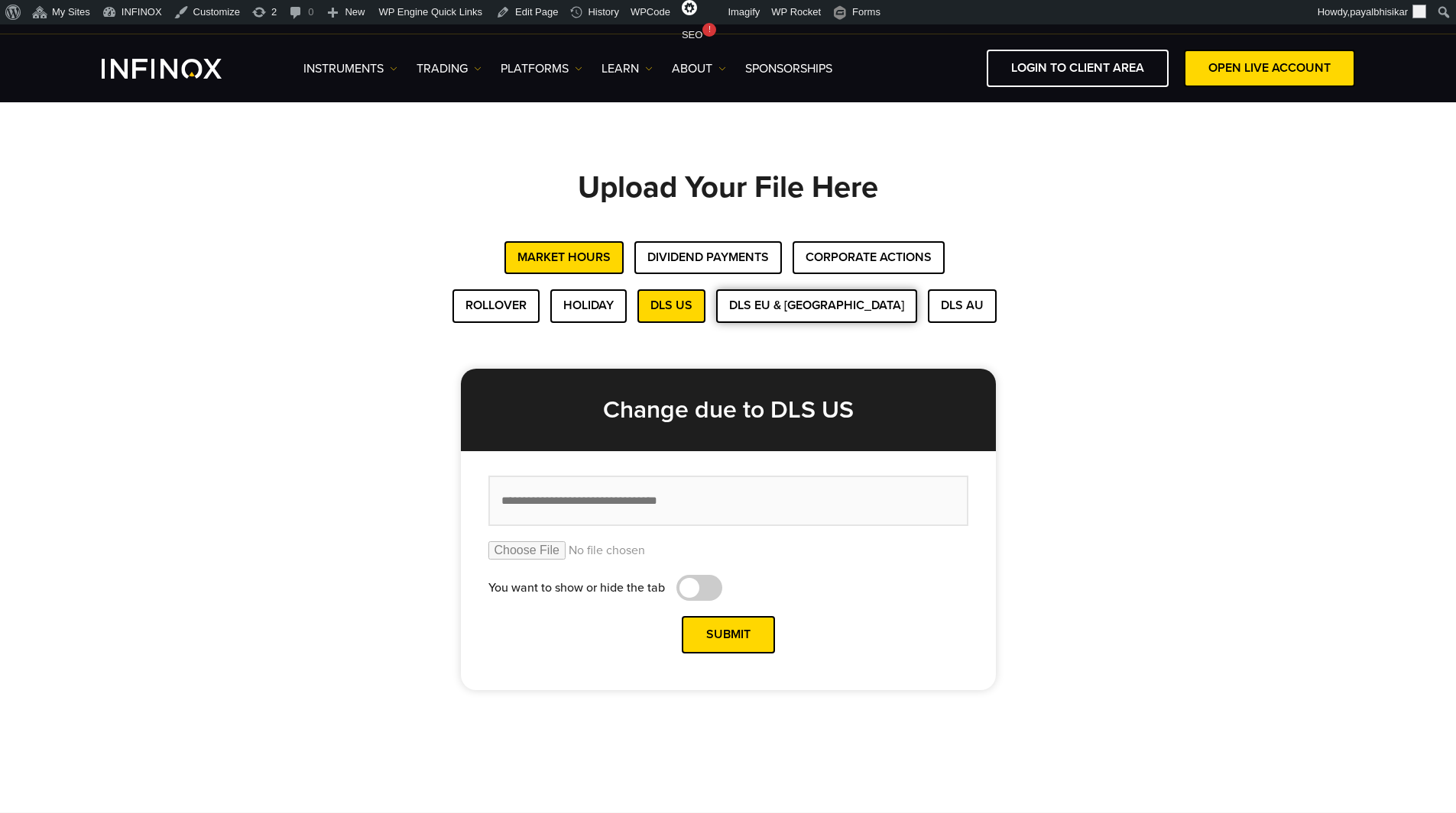
click at [808, 310] on button "DLS EU & UK" at bounding box center [816, 306] width 201 height 33
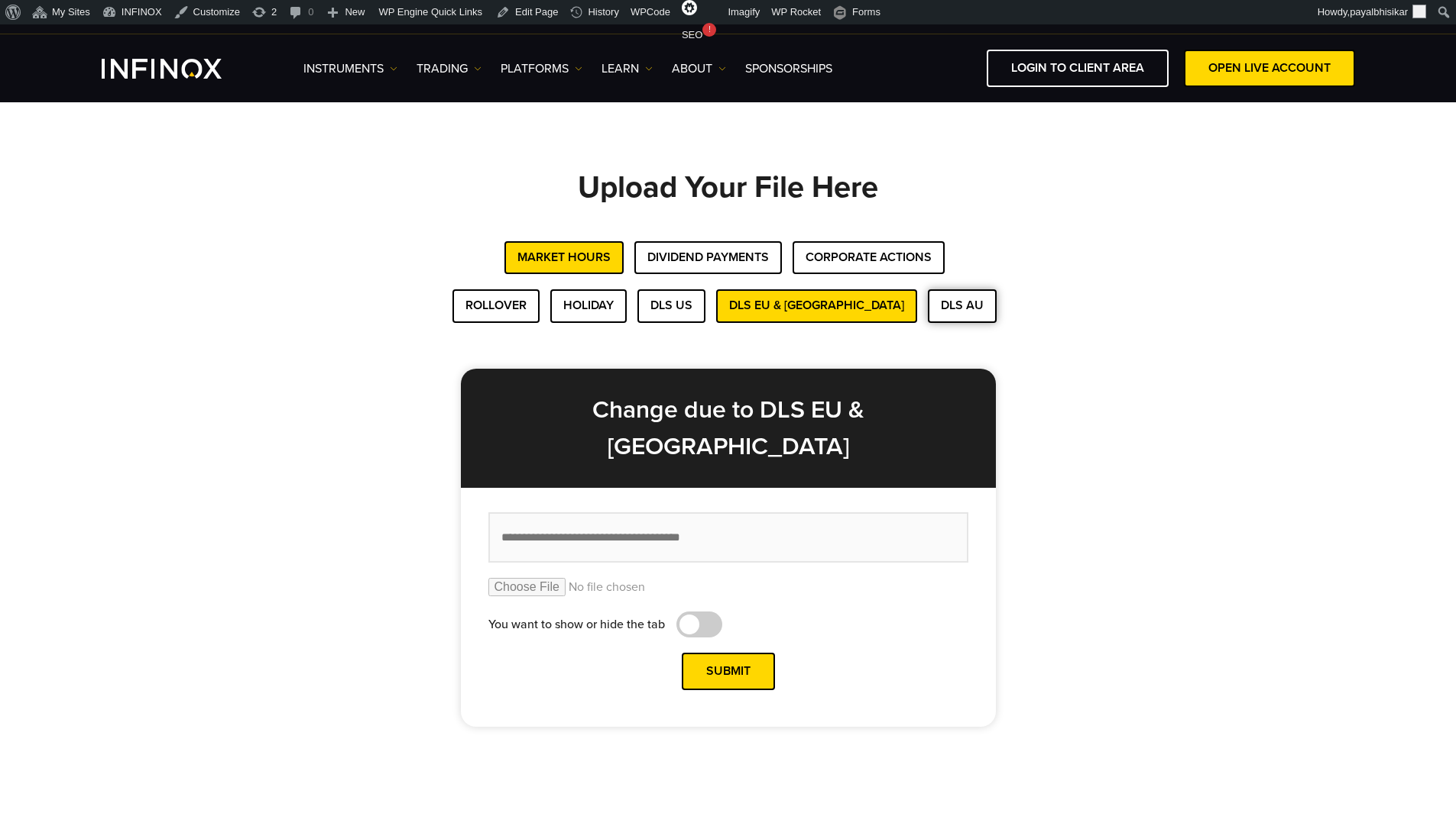
click at [927, 306] on button "DLS AU" at bounding box center [961, 306] width 69 height 33
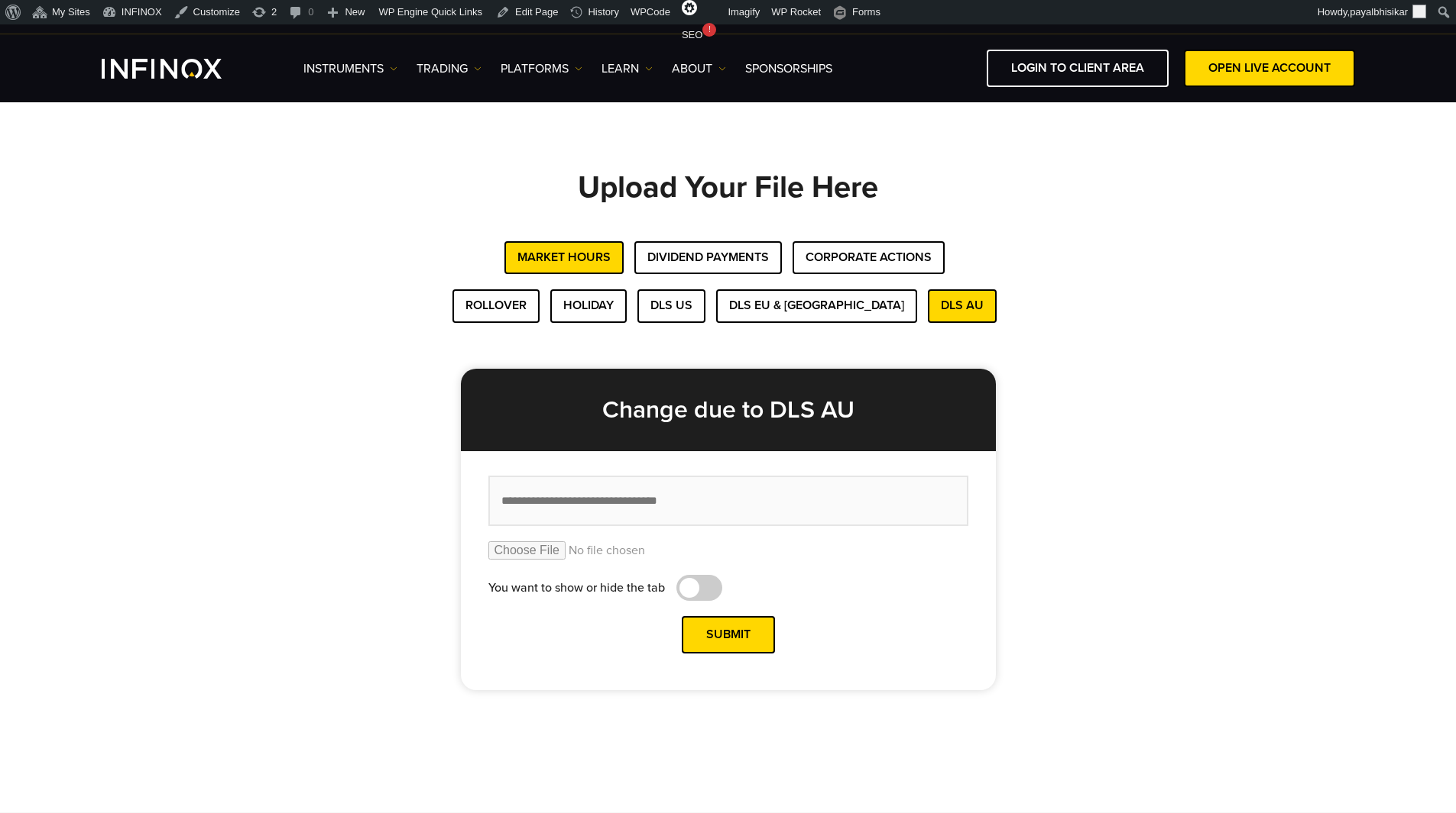
drag, startPoint x: 560, startPoint y: 312, endPoint x: 598, endPoint y: 280, distance: 49.7
click at [540, 312] on button "Rollover" at bounding box center [495, 306] width 87 height 33
drag, startPoint x: 1051, startPoint y: 224, endPoint x: 999, endPoint y: 129, distance: 108.3
click at [1052, 223] on h1 "Upload Your File Here" at bounding box center [728, 206] width 1070 height 70
click at [338, 334] on div "Rollover Holiday DLS US DLS EU & UK DLS AU Rollover You want to show or hide th…" at bounding box center [728, 490] width 1070 height 401
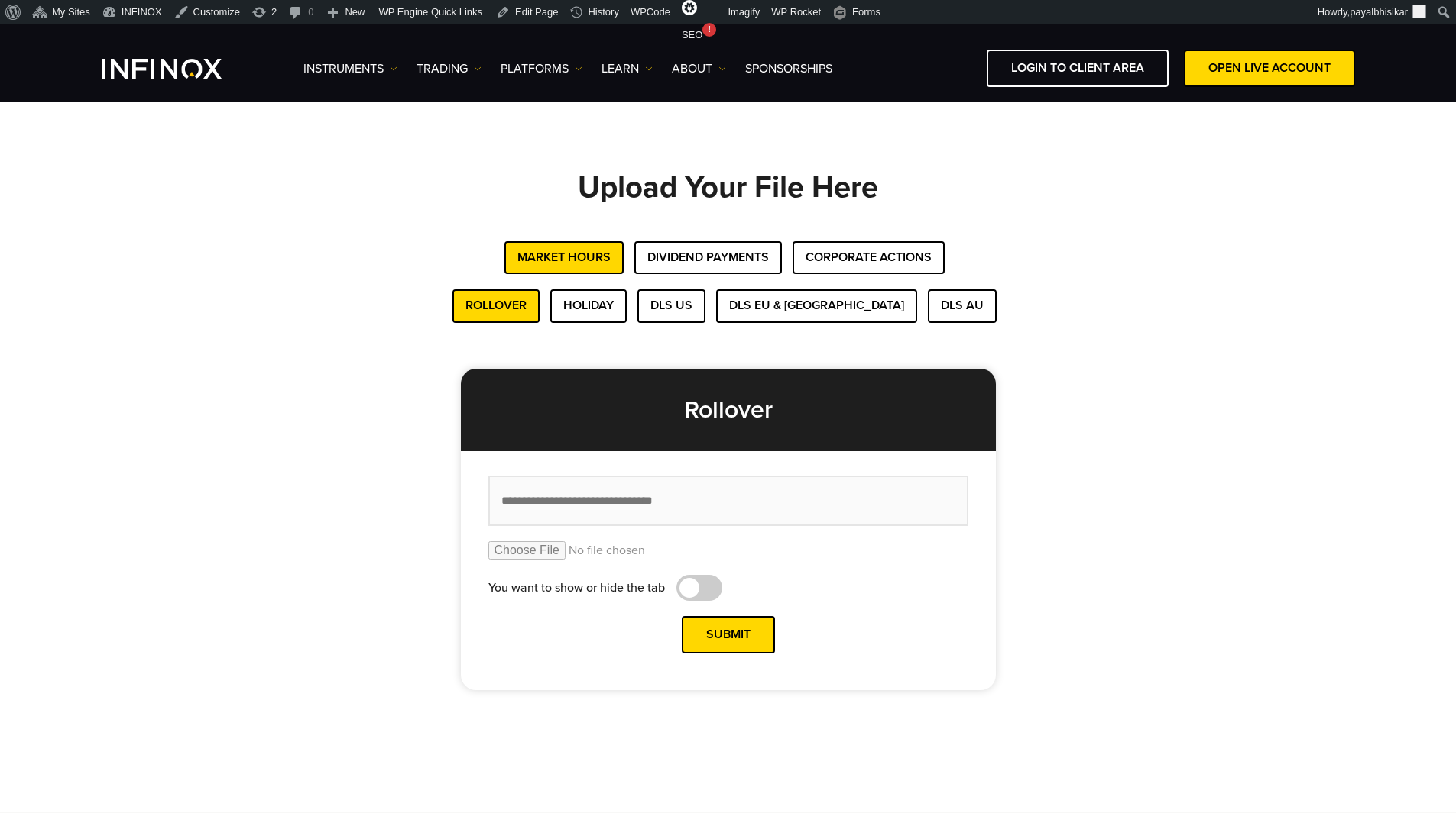
click at [337, 334] on div "Rollover Holiday DLS US DLS EU & UK DLS AU Rollover You want to show or hide th…" at bounding box center [728, 490] width 1070 height 401
click at [448, 650] on div "Rollover Holiday DLS US DLS EU & UK DLS AU Rollover You want to show or hide th…" at bounding box center [728, 490] width 1070 height 401
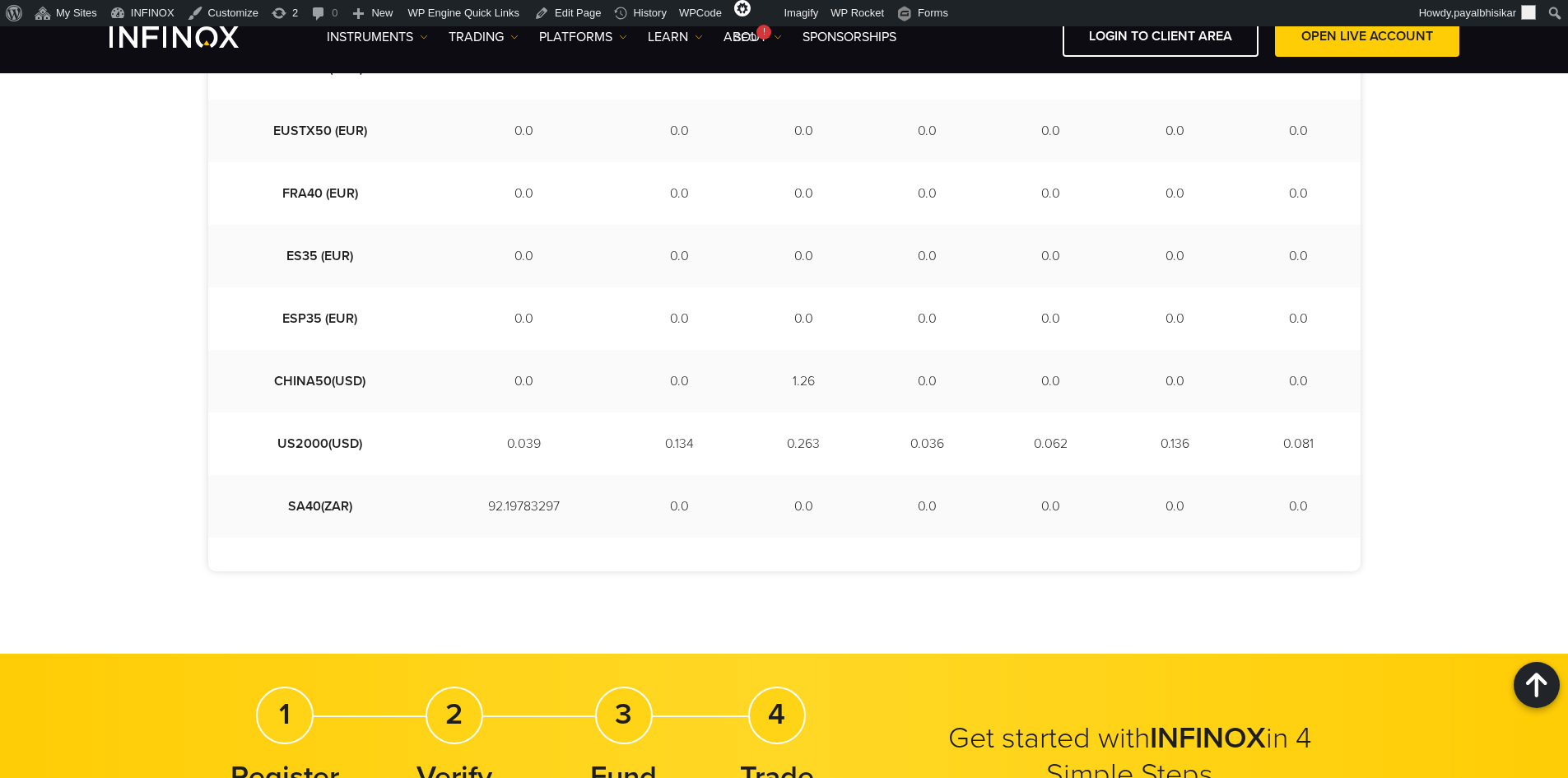
scroll to position [988, 0]
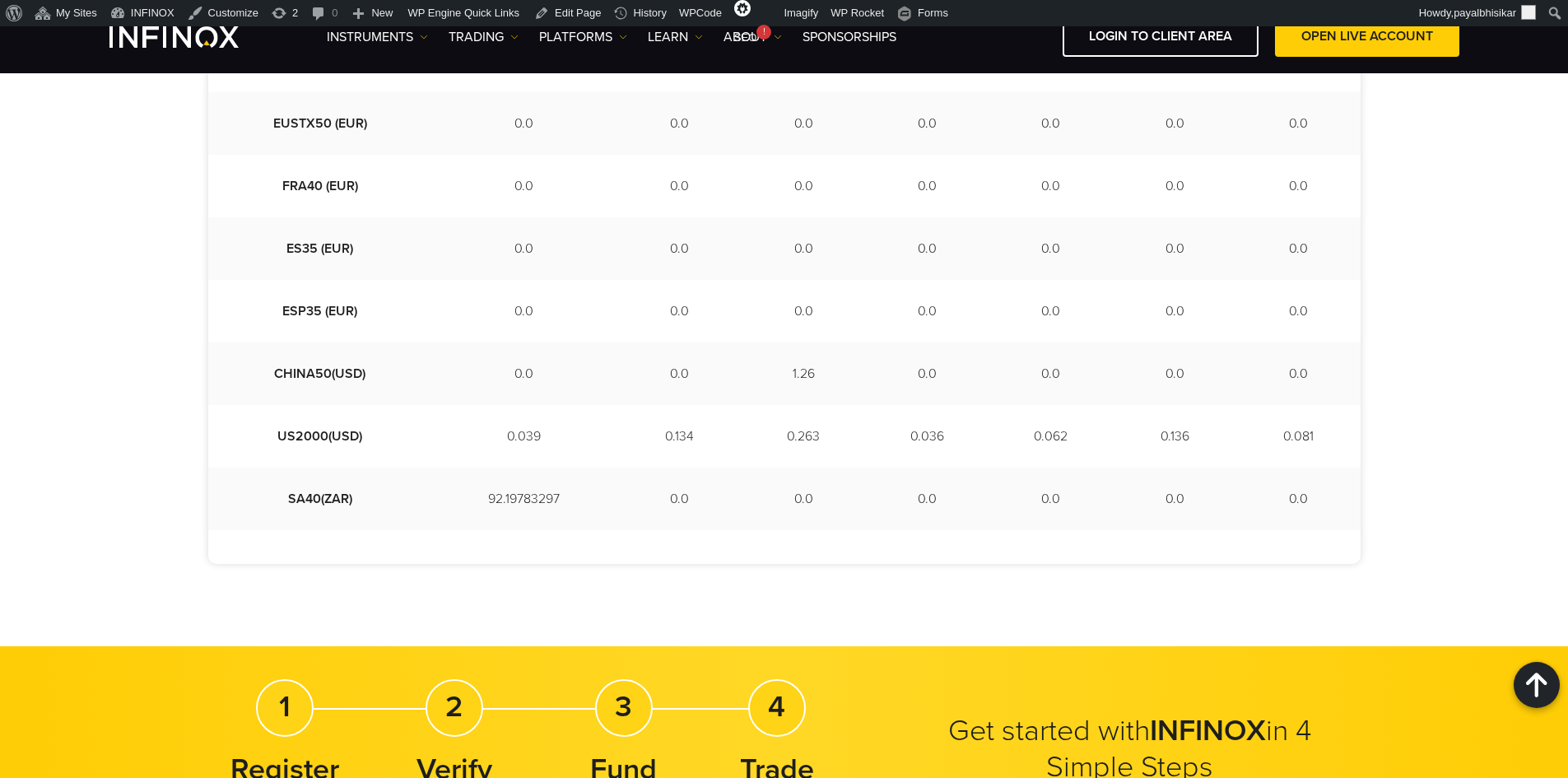
click at [158, 568] on div "Week Range 2025/09/03 - 2025/09/11 Instruments 2025-09-03 2025-09-04 2025-09-05…" at bounding box center [784, 52] width 1568 height 1185
click at [199, 337] on div "Week Range 2025/09/03 - 2025/09/11 Instruments 2025-09-03 2025-09-04 2025-09-05…" at bounding box center [784, 53] width 1185 height 1021
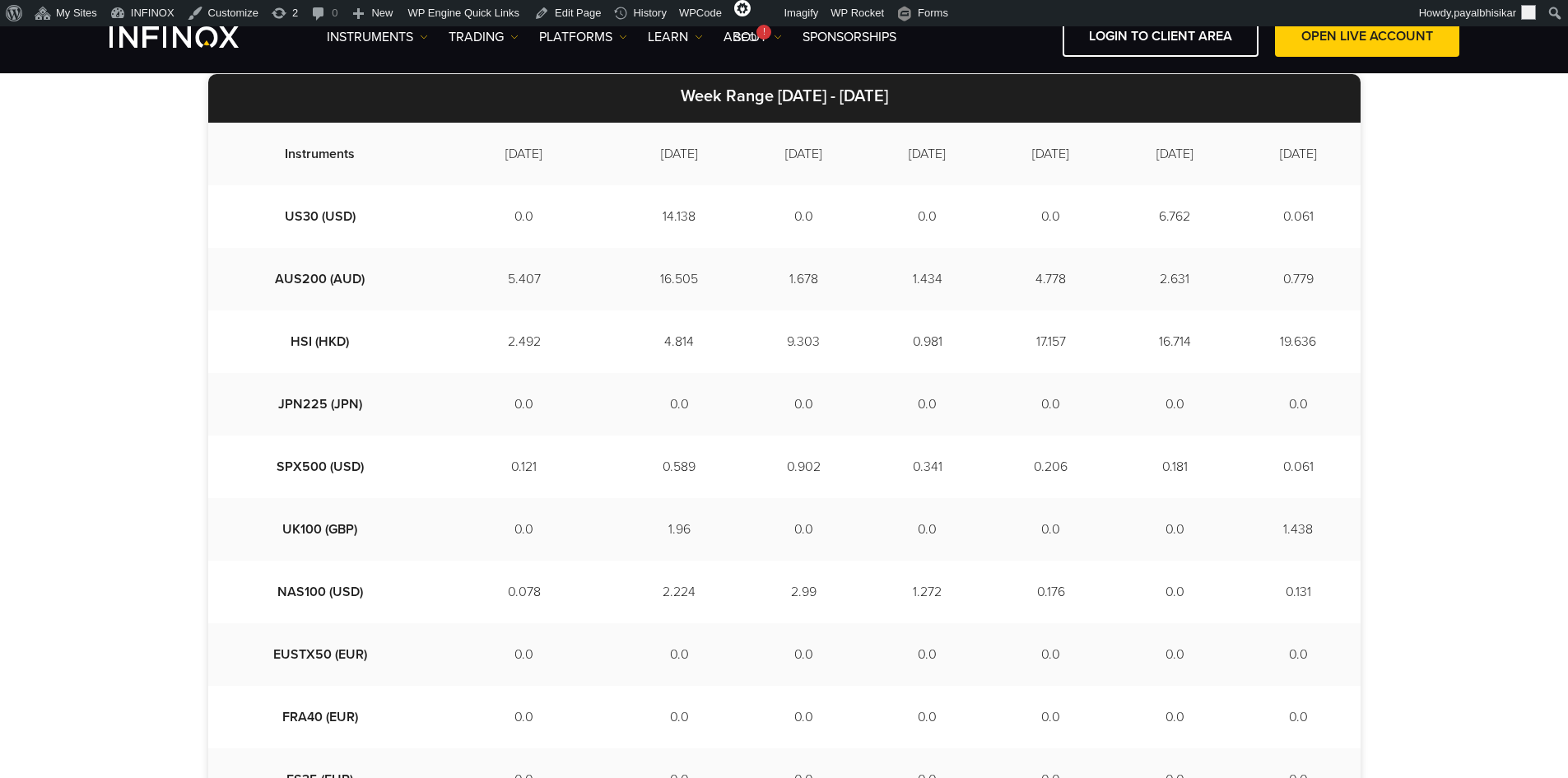
scroll to position [452, 0]
